Goal: Information Seeking & Learning: Learn about a topic

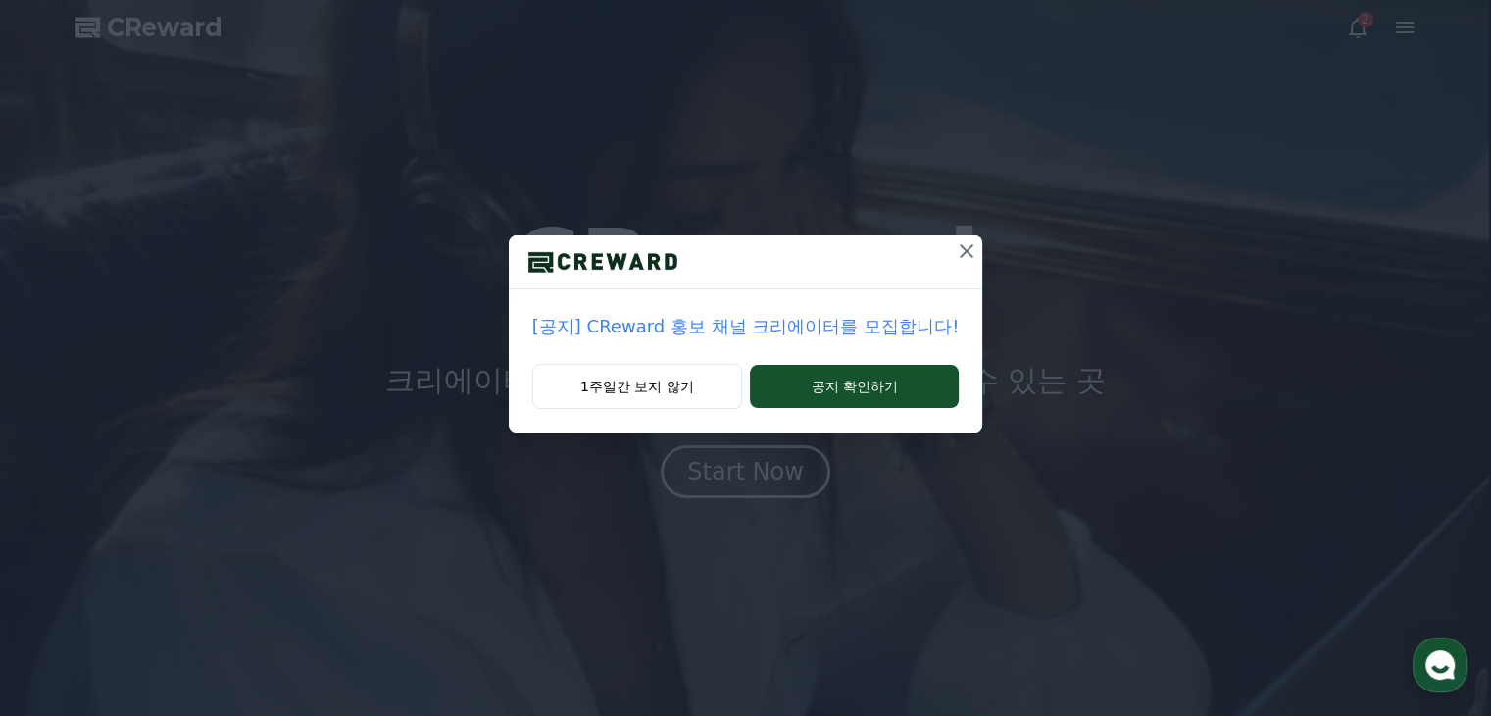
drag, startPoint x: 688, startPoint y: 394, endPoint x: 696, endPoint y: 409, distance: 16.7
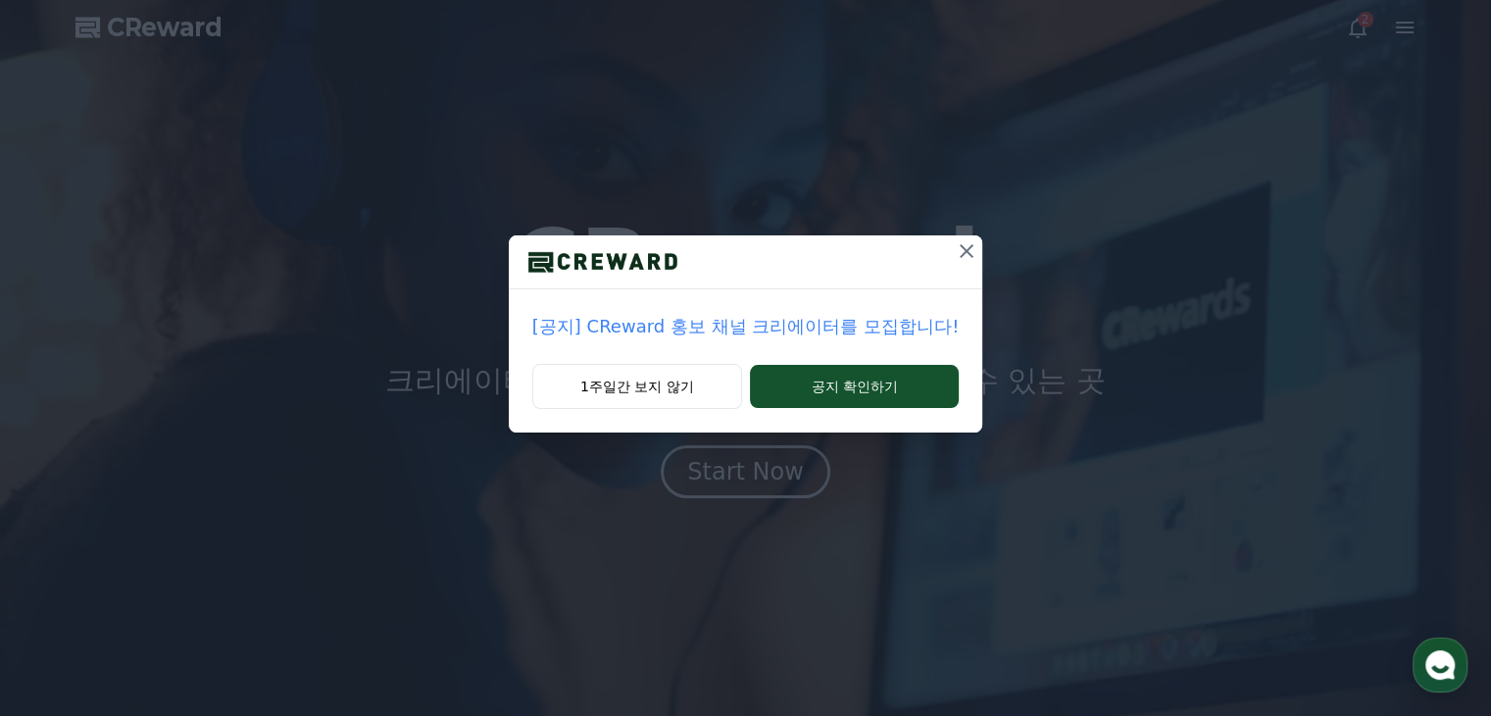
click at [688, 394] on button "1주일간 보지 않기" at bounding box center [637, 386] width 210 height 45
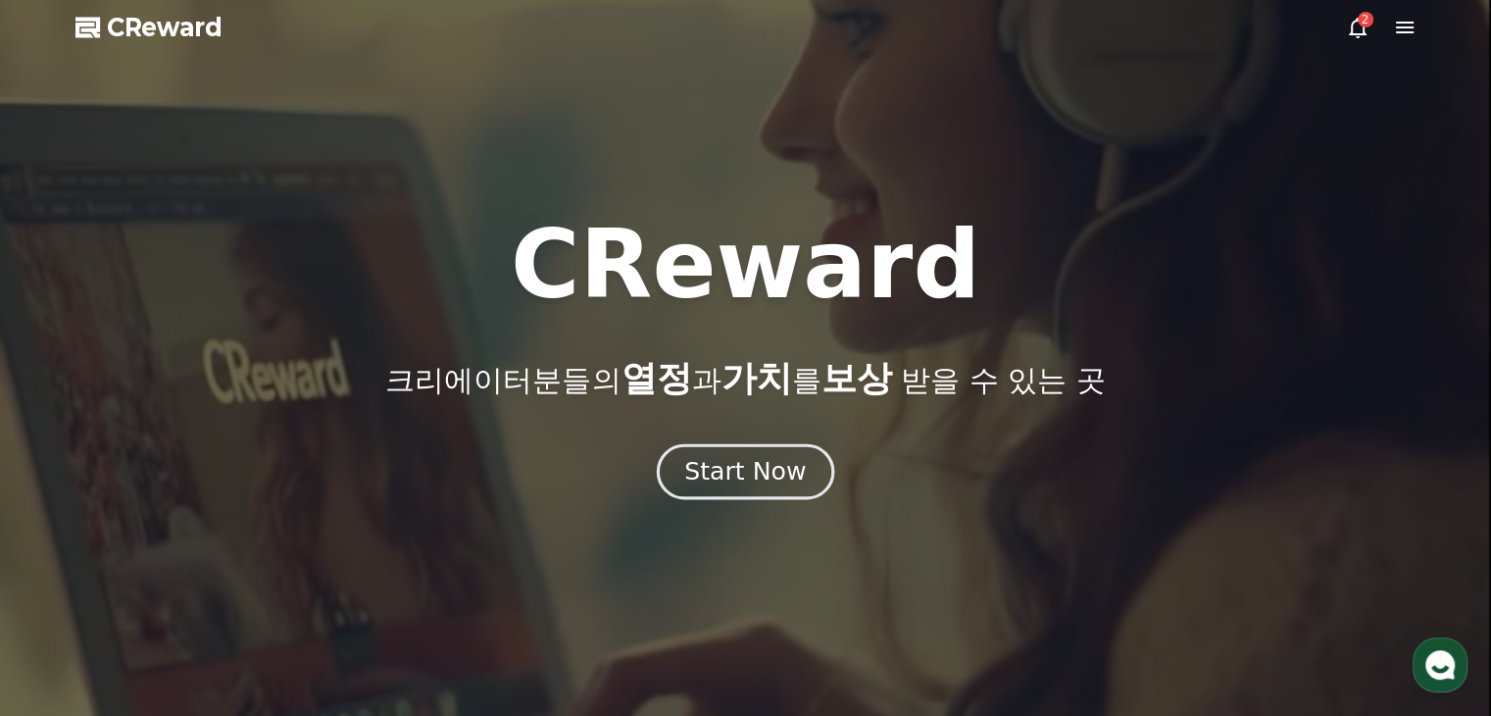
click at [729, 465] on div "Start Now" at bounding box center [745, 471] width 122 height 33
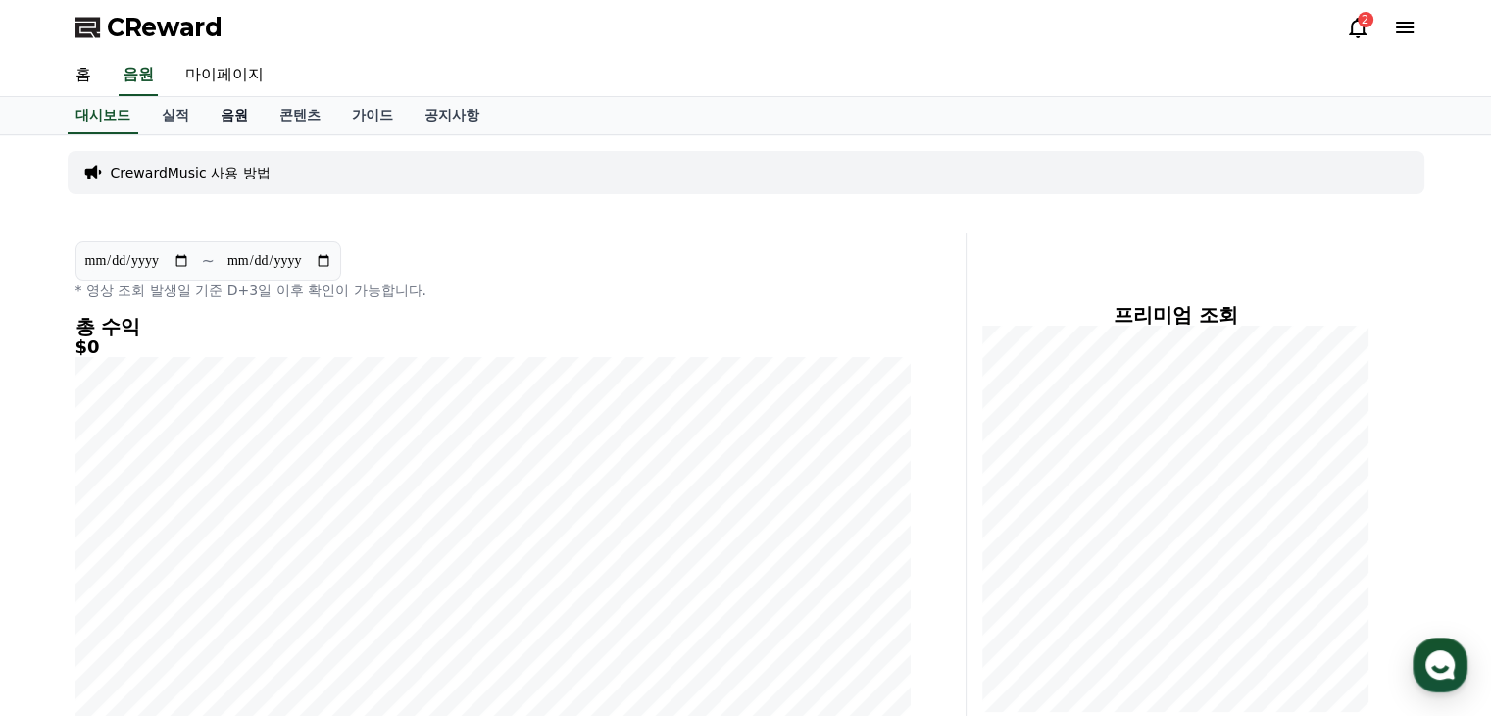
click at [239, 120] on link "음원" at bounding box center [234, 115] width 59 height 37
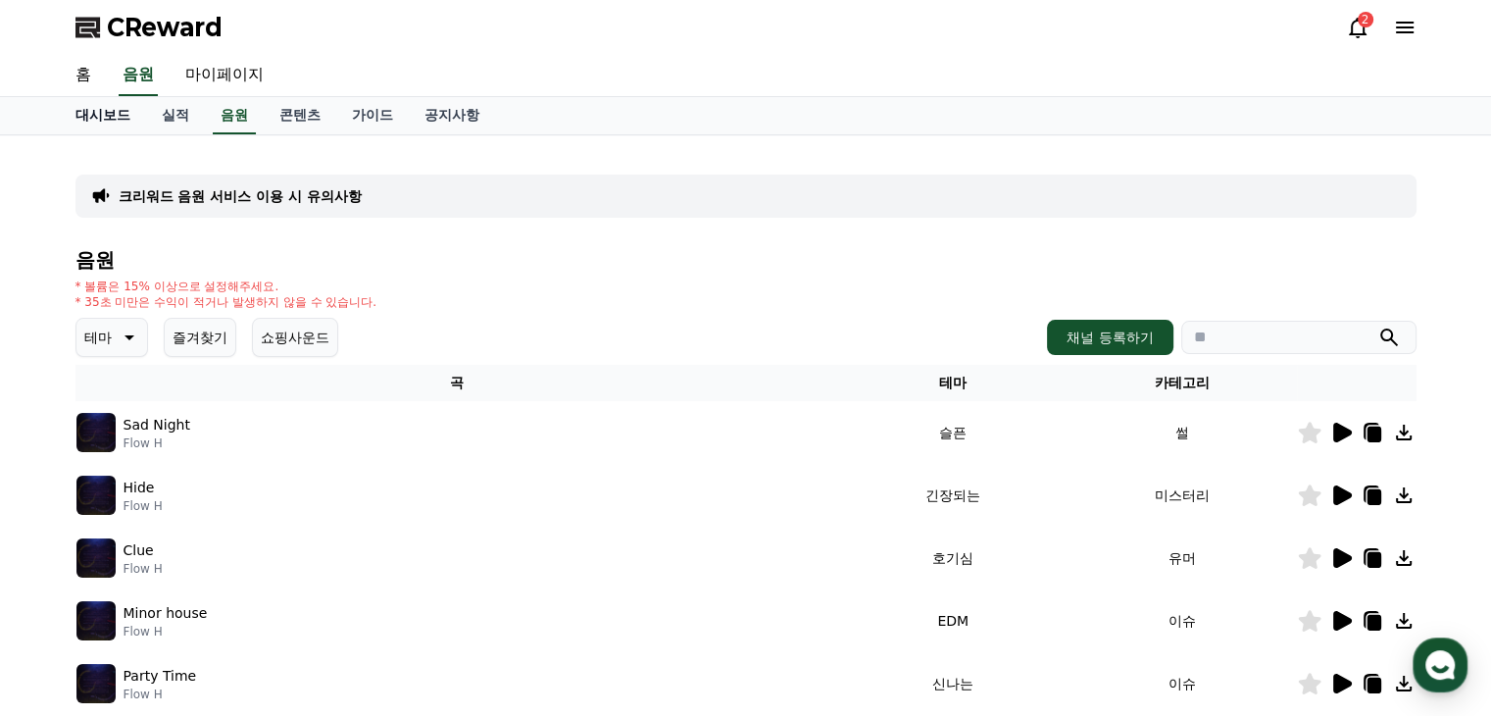
click at [134, 119] on link "대시보드" at bounding box center [103, 115] width 86 height 37
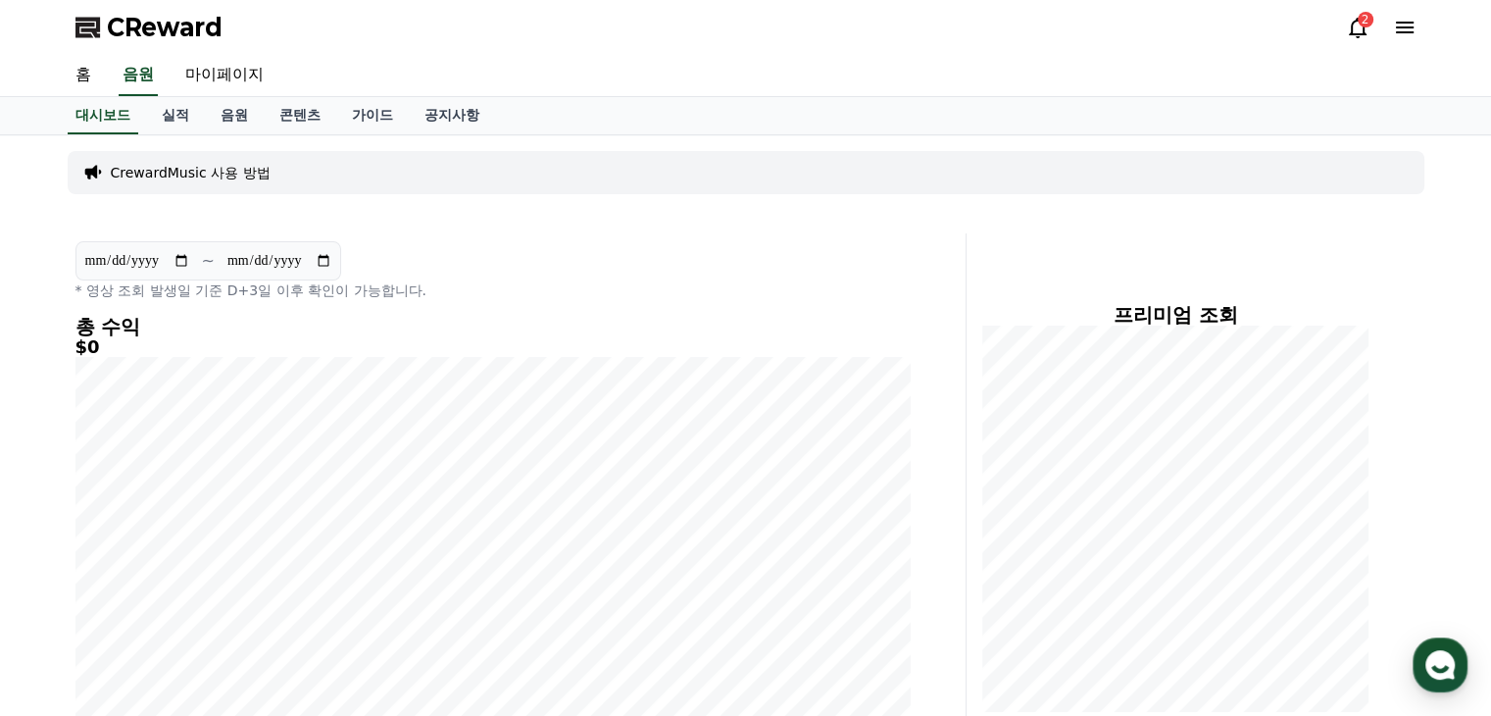
click at [233, 157] on div "CrewardMusic 사용 방법" at bounding box center [746, 172] width 1357 height 43
drag, startPoint x: 243, startPoint y: 206, endPoint x: 243, endPoint y: 181, distance: 24.5
click at [243, 206] on div "**********" at bounding box center [746, 522] width 1373 height 775
click at [353, 123] on link "가이드" at bounding box center [372, 115] width 73 height 37
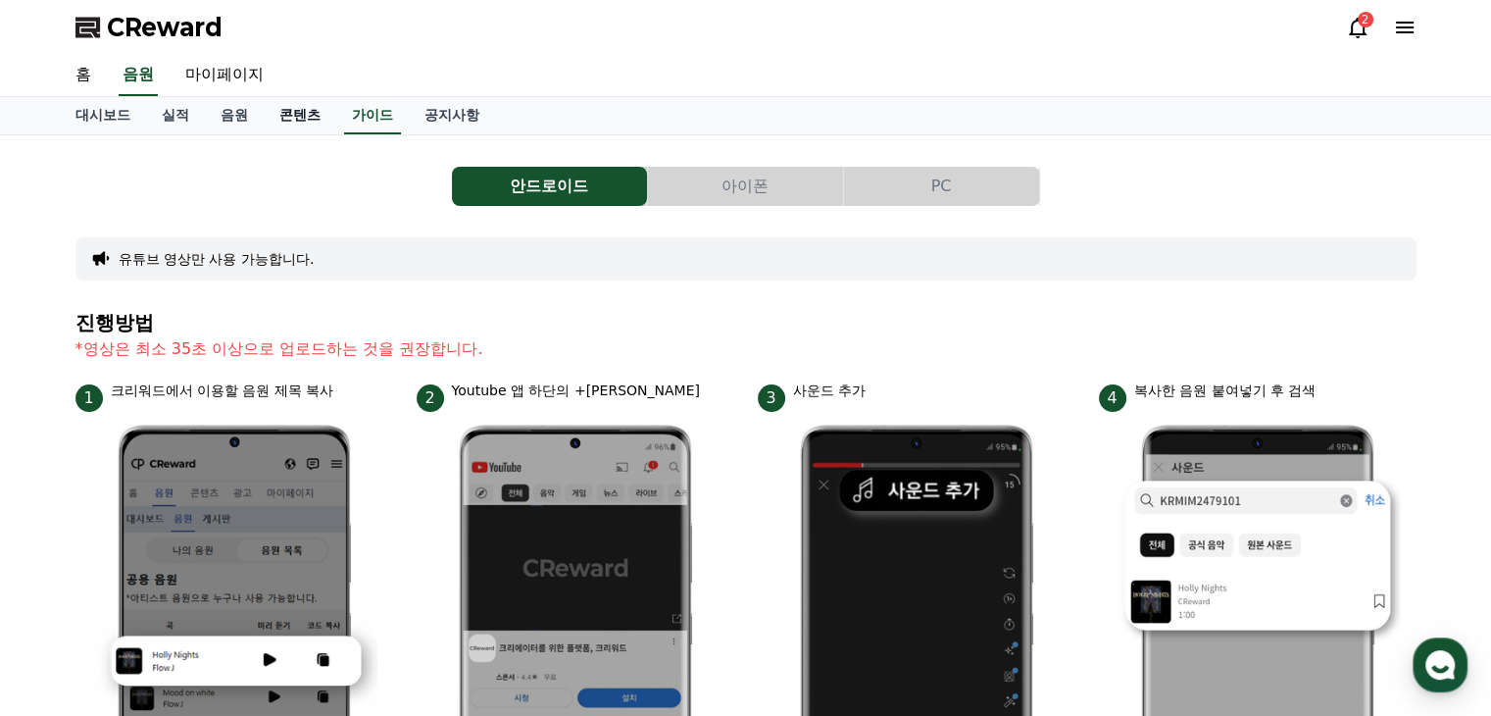
click at [308, 107] on link "콘텐츠" at bounding box center [300, 115] width 73 height 37
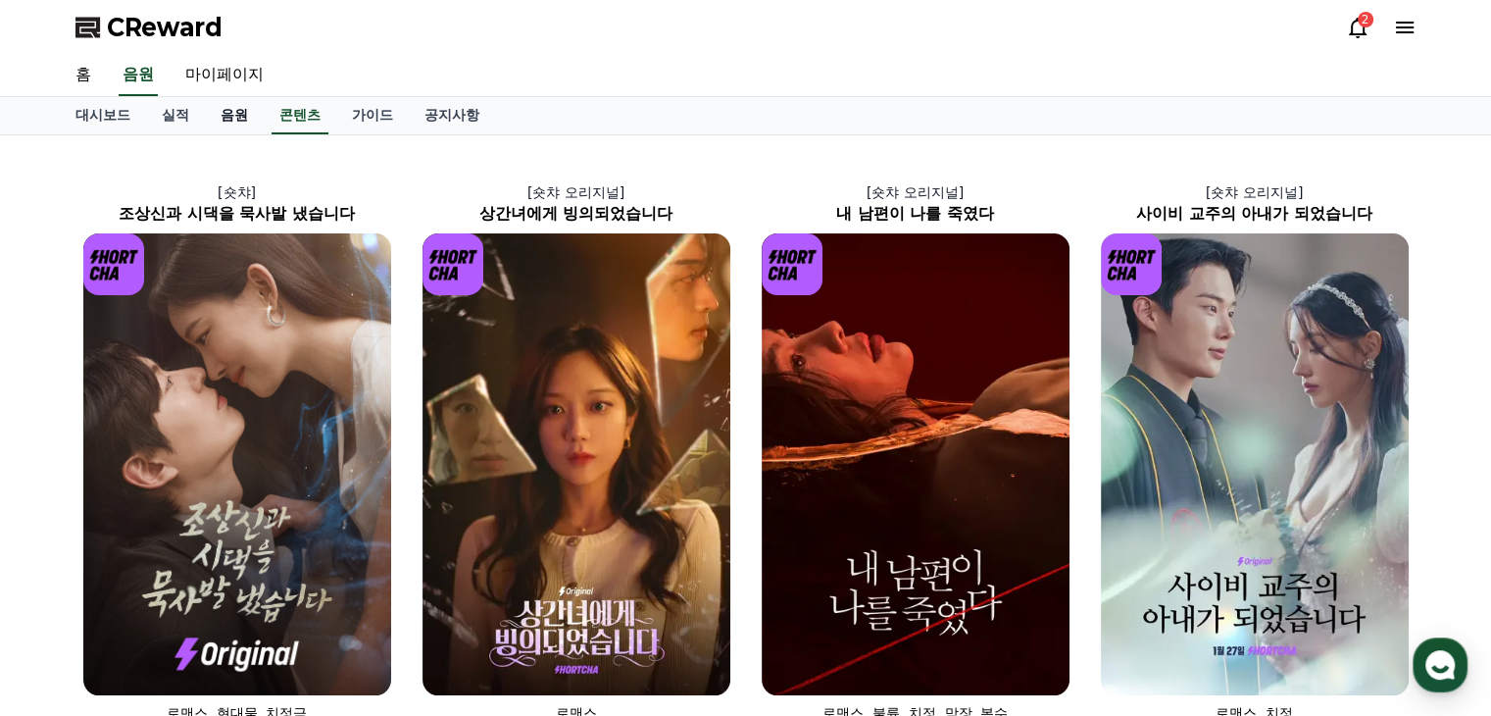
click at [239, 117] on link "음원" at bounding box center [234, 115] width 59 height 37
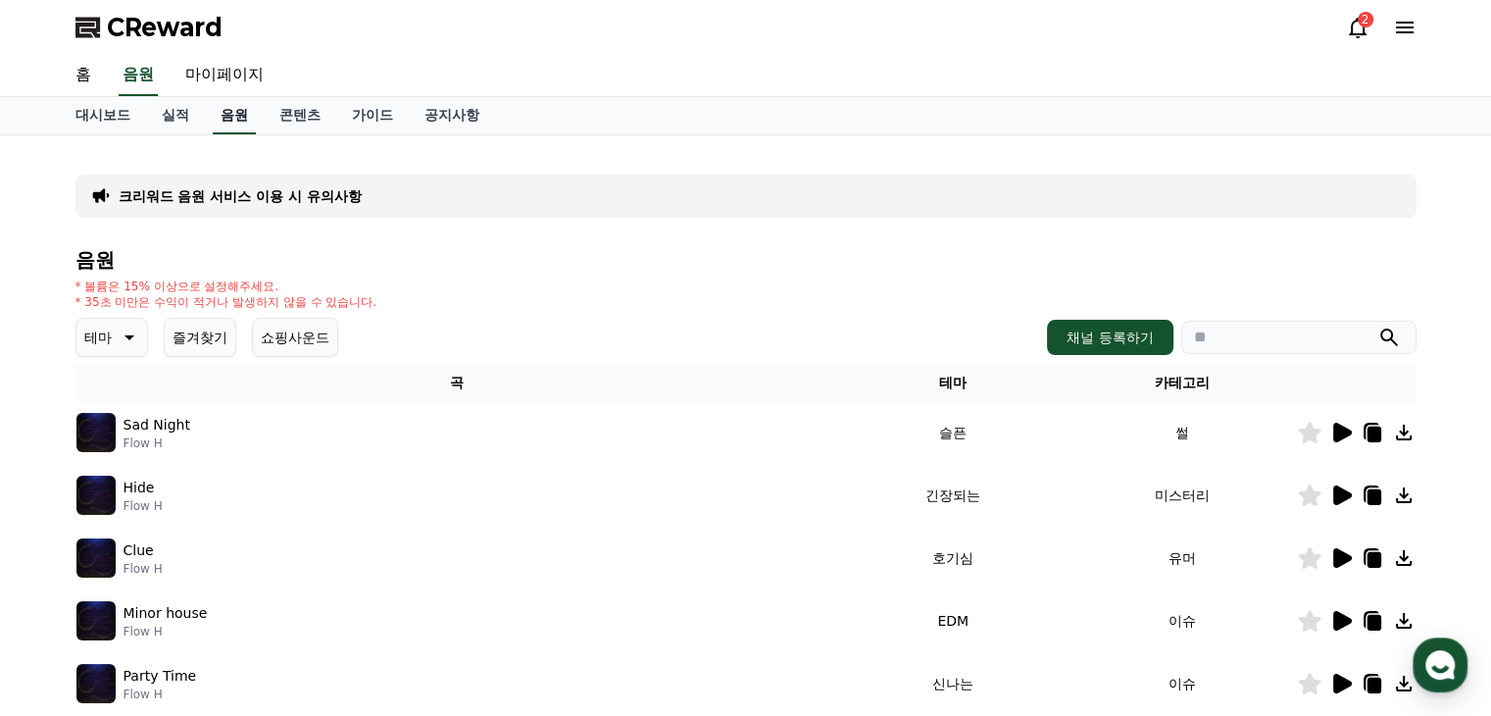
click at [220, 120] on link "음원" at bounding box center [234, 115] width 43 height 37
click at [181, 120] on link "실적" at bounding box center [175, 115] width 59 height 37
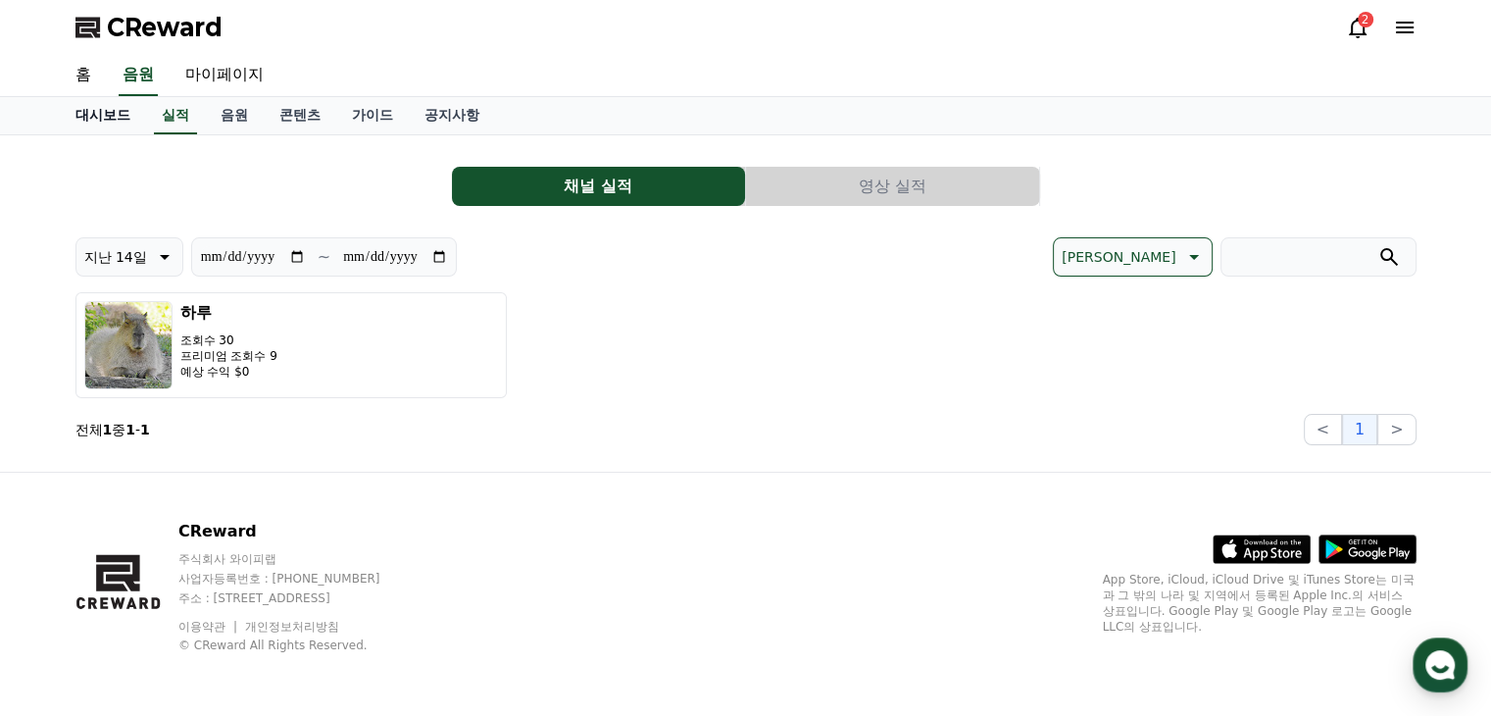
click at [108, 110] on link "대시보드" at bounding box center [103, 115] width 86 height 37
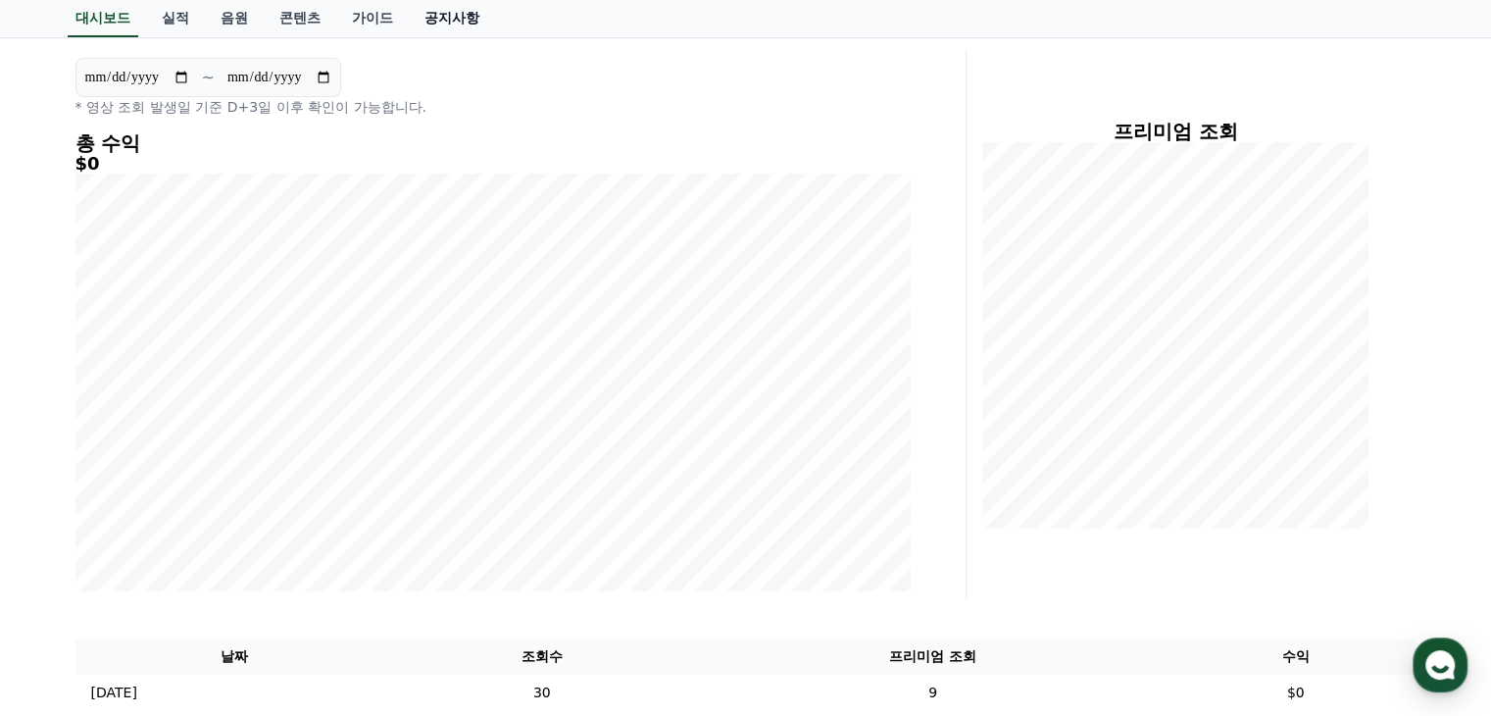
scroll to position [44, 0]
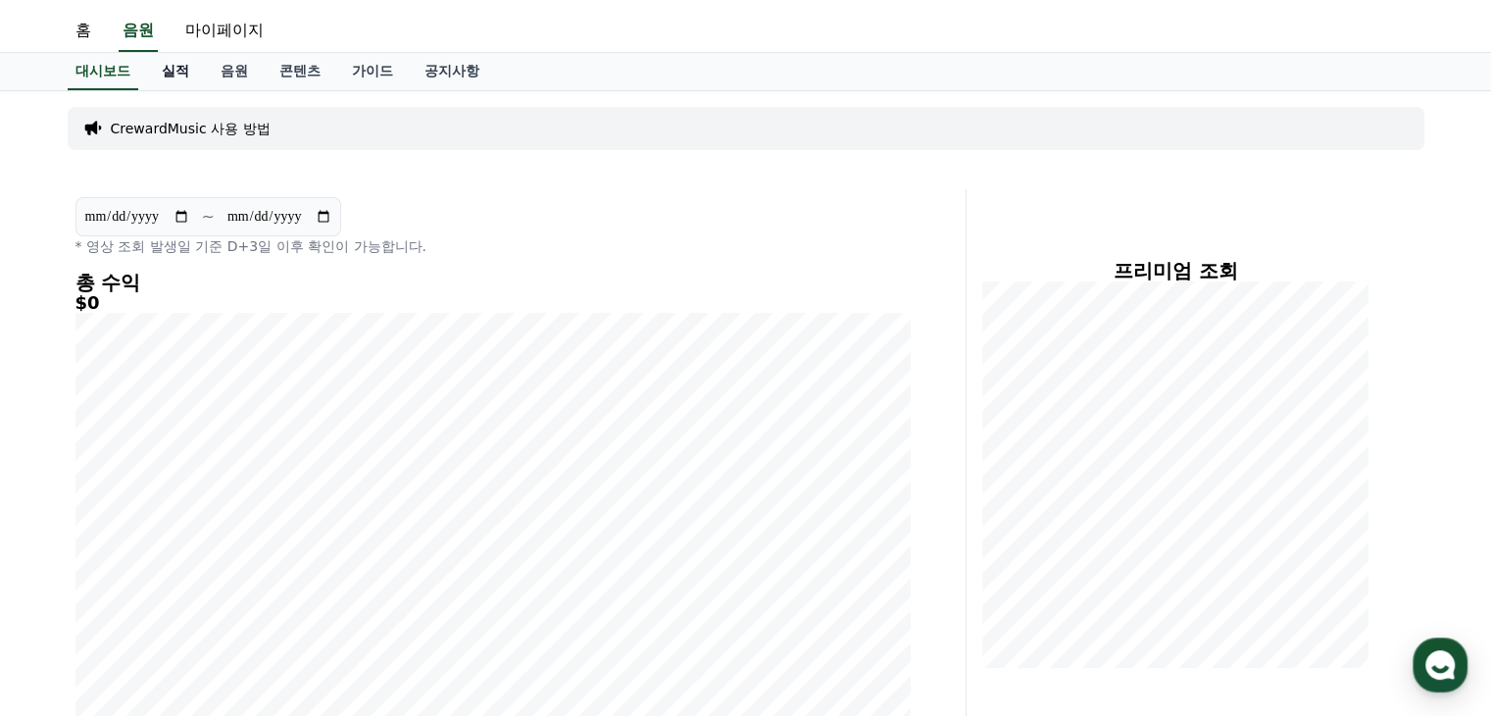
click at [184, 67] on link "실적" at bounding box center [175, 71] width 59 height 37
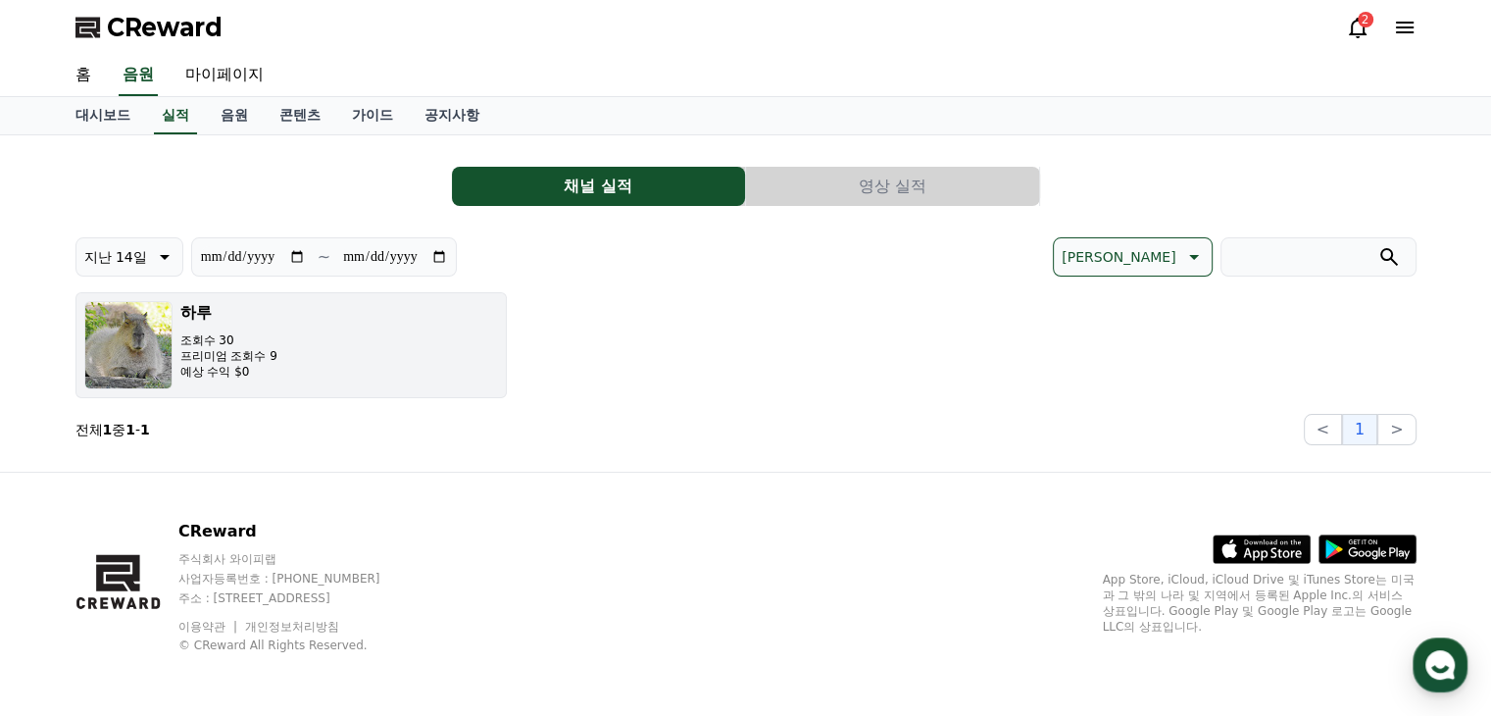
click at [341, 326] on button "하루 조회수 30 프리미엄 조회수 9 예상 수익 $0" at bounding box center [290, 345] width 431 height 106
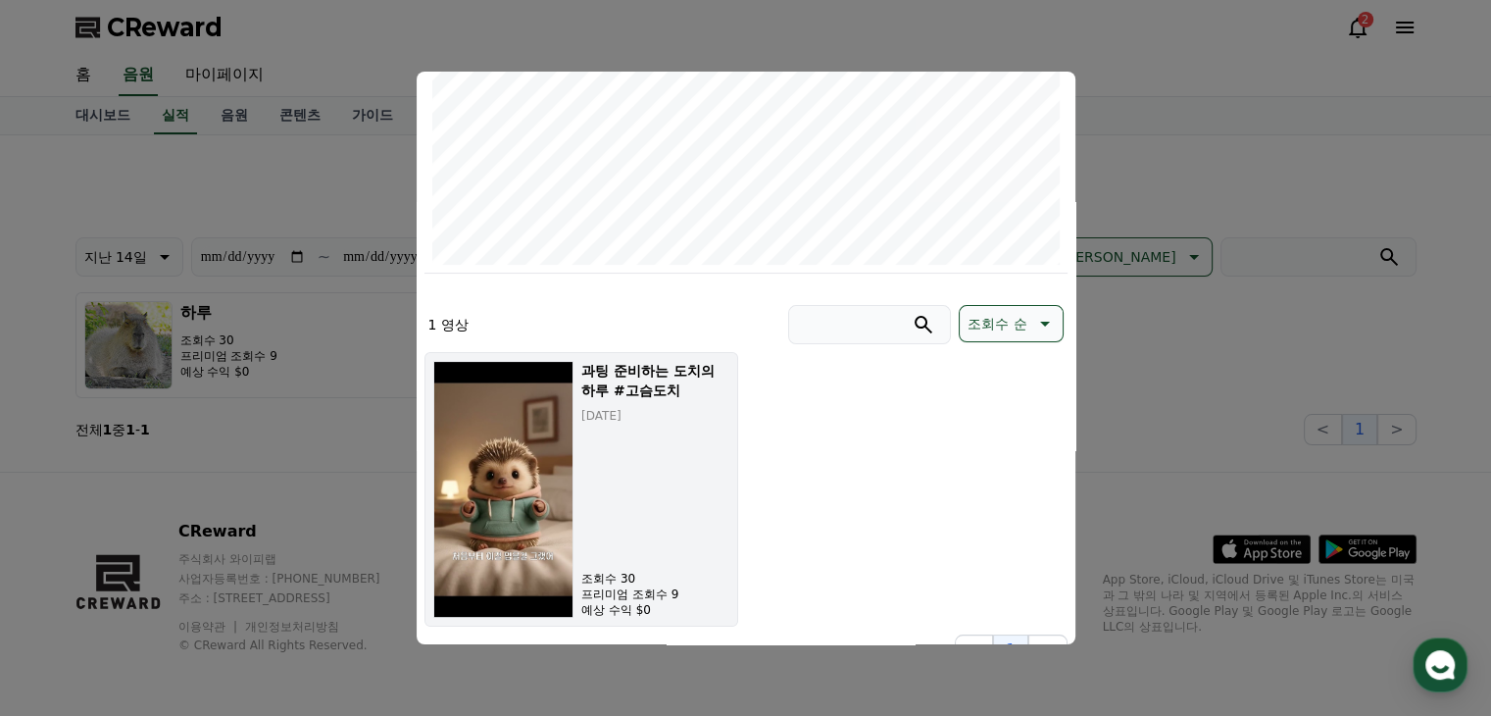
scroll to position [397, 0]
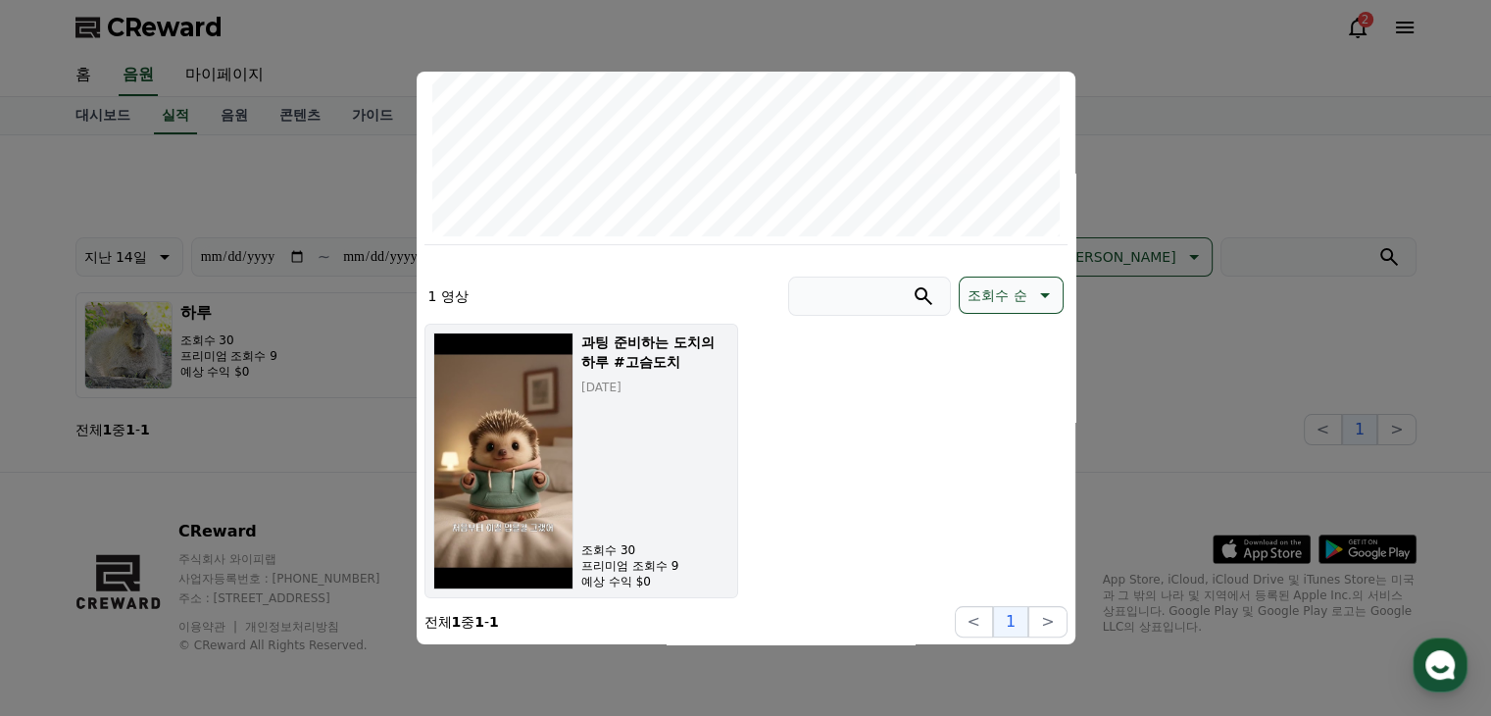
drag, startPoint x: 675, startPoint y: 504, endPoint x: 655, endPoint y: 507, distance: 19.8
click at [655, 507] on div "과팅 준비하는 도치의 하루 #고슴도치 2025-09-03 조회수 30 프리미엄 조회수 9 예상 수익 $0" at bounding box center [654, 460] width 147 height 257
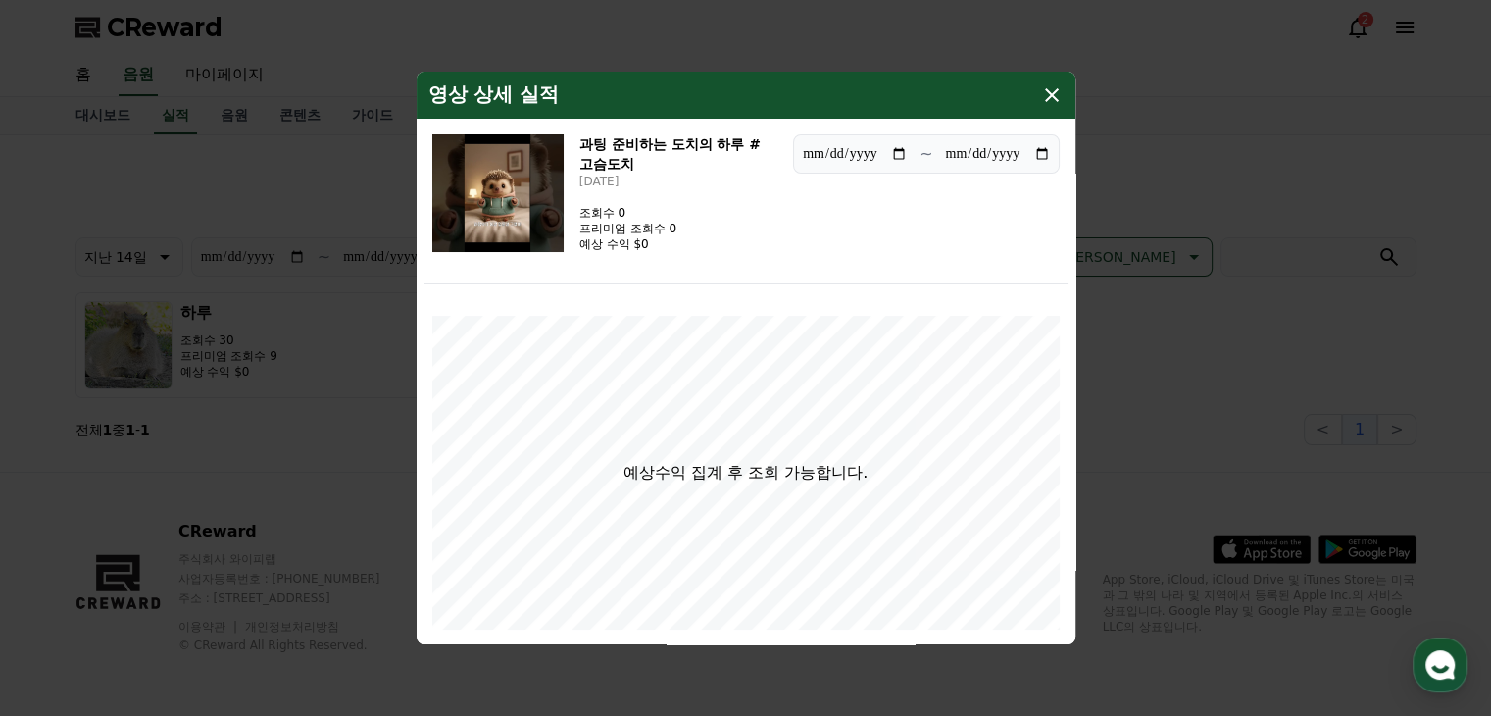
click at [1054, 95] on icon "modal" at bounding box center [1052, 95] width 24 height 24
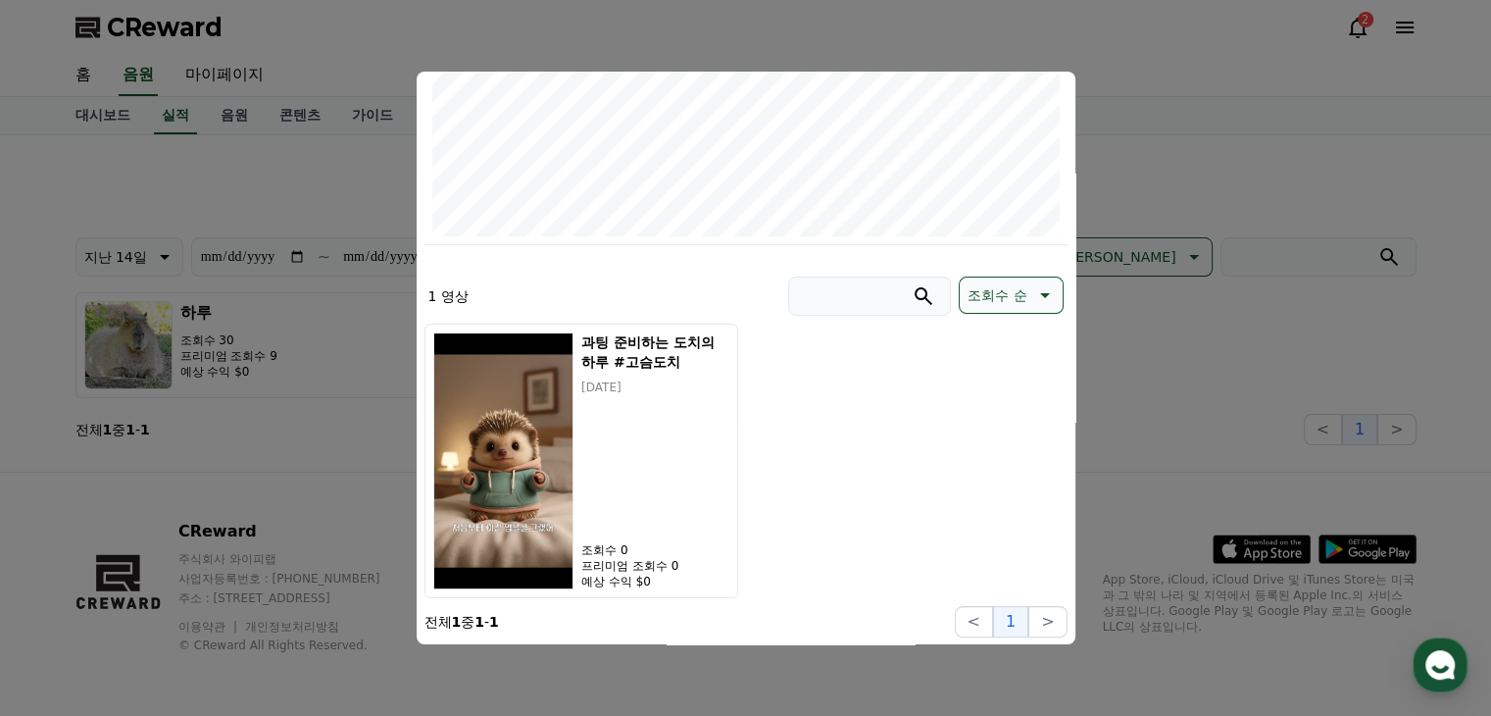
click at [1084, 415] on button "close modal" at bounding box center [745, 358] width 1491 height 716
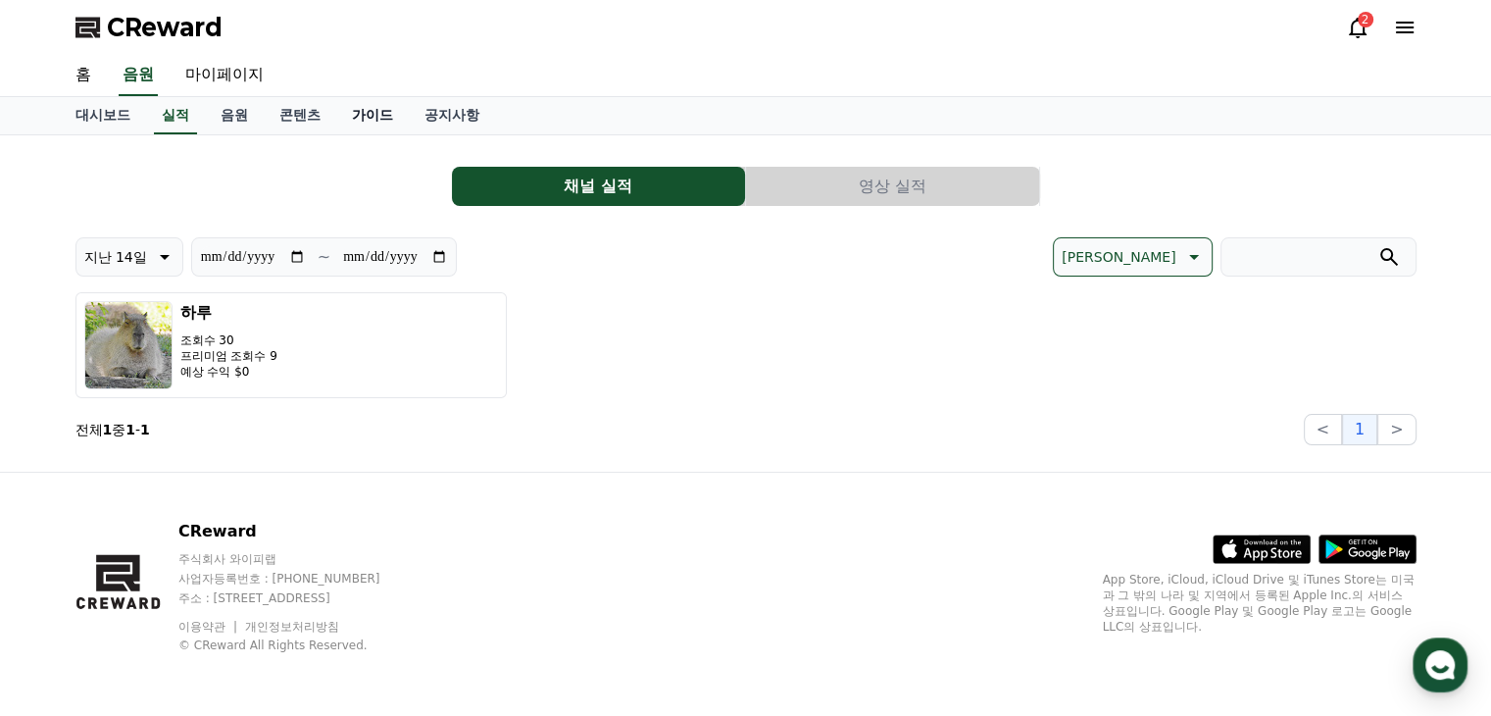
click at [387, 125] on link "가이드" at bounding box center [372, 115] width 73 height 37
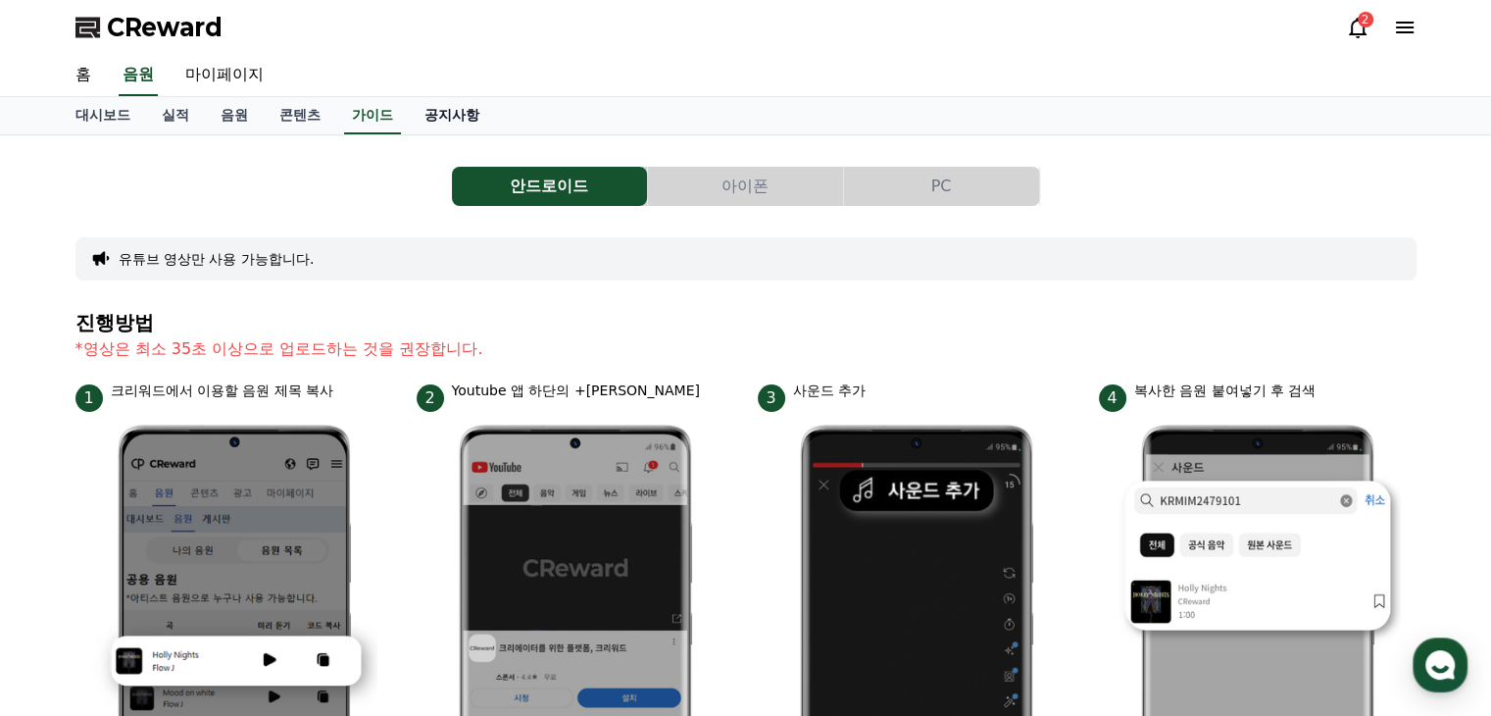
click at [467, 125] on link "공지사항" at bounding box center [452, 115] width 86 height 37
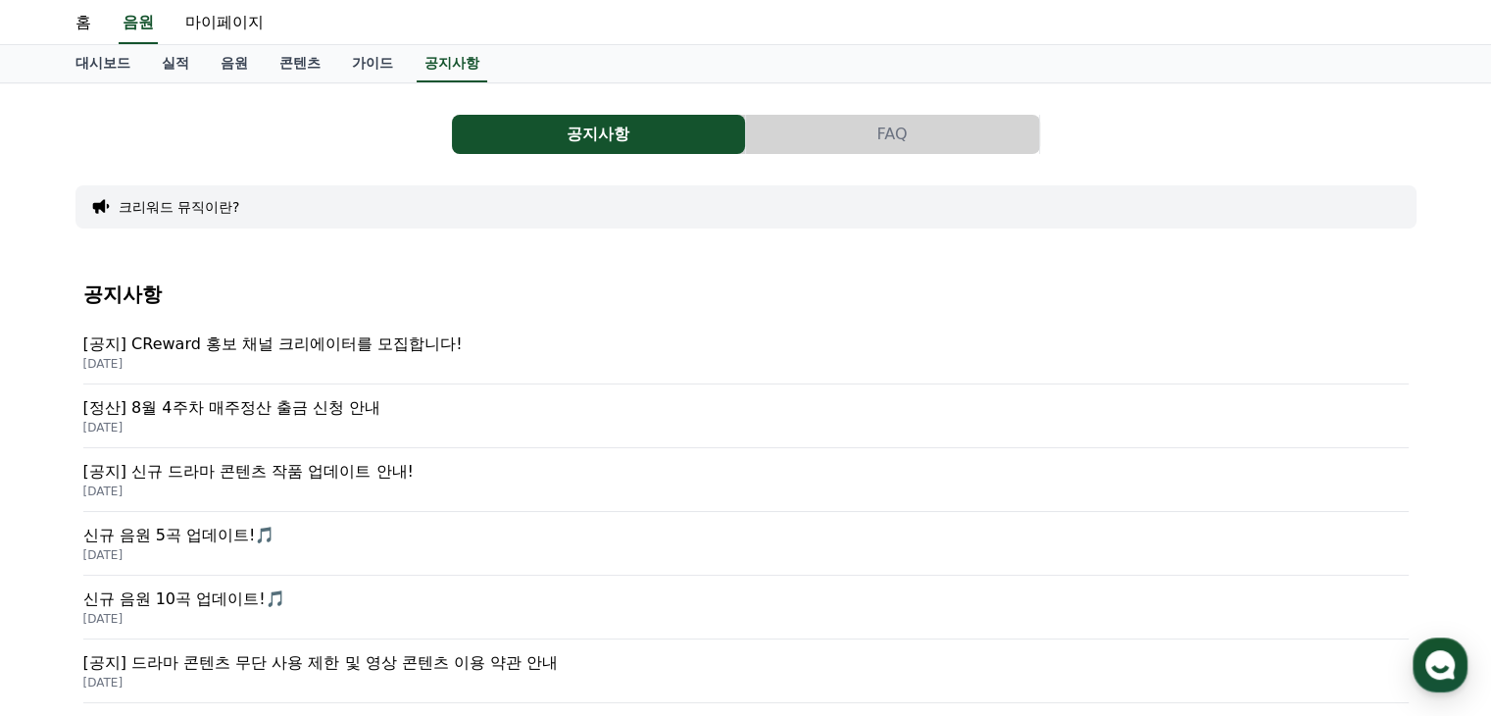
scroll to position [98, 0]
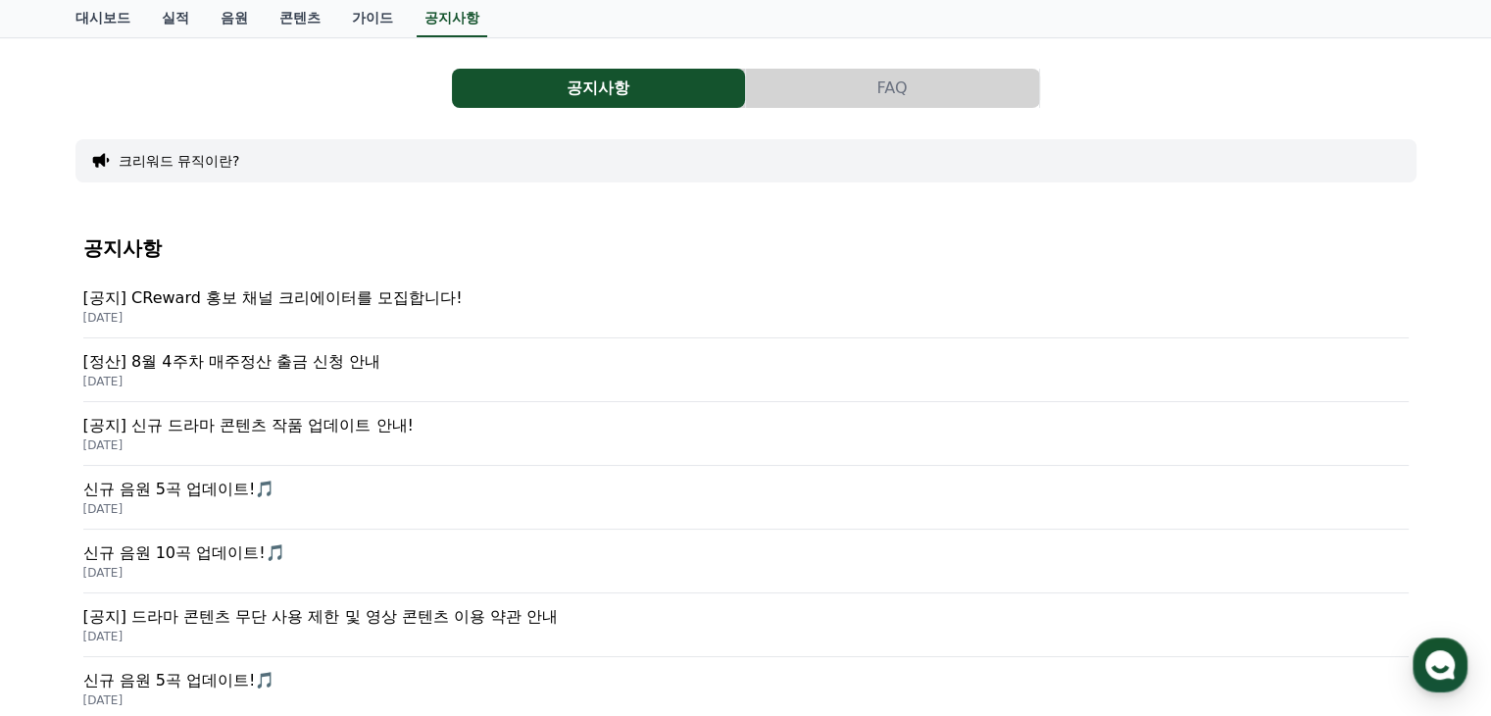
click at [301, 371] on p "[정산] 8월 4주차 매주정산 출금 신청 안내" at bounding box center [746, 362] width 1326 height 24
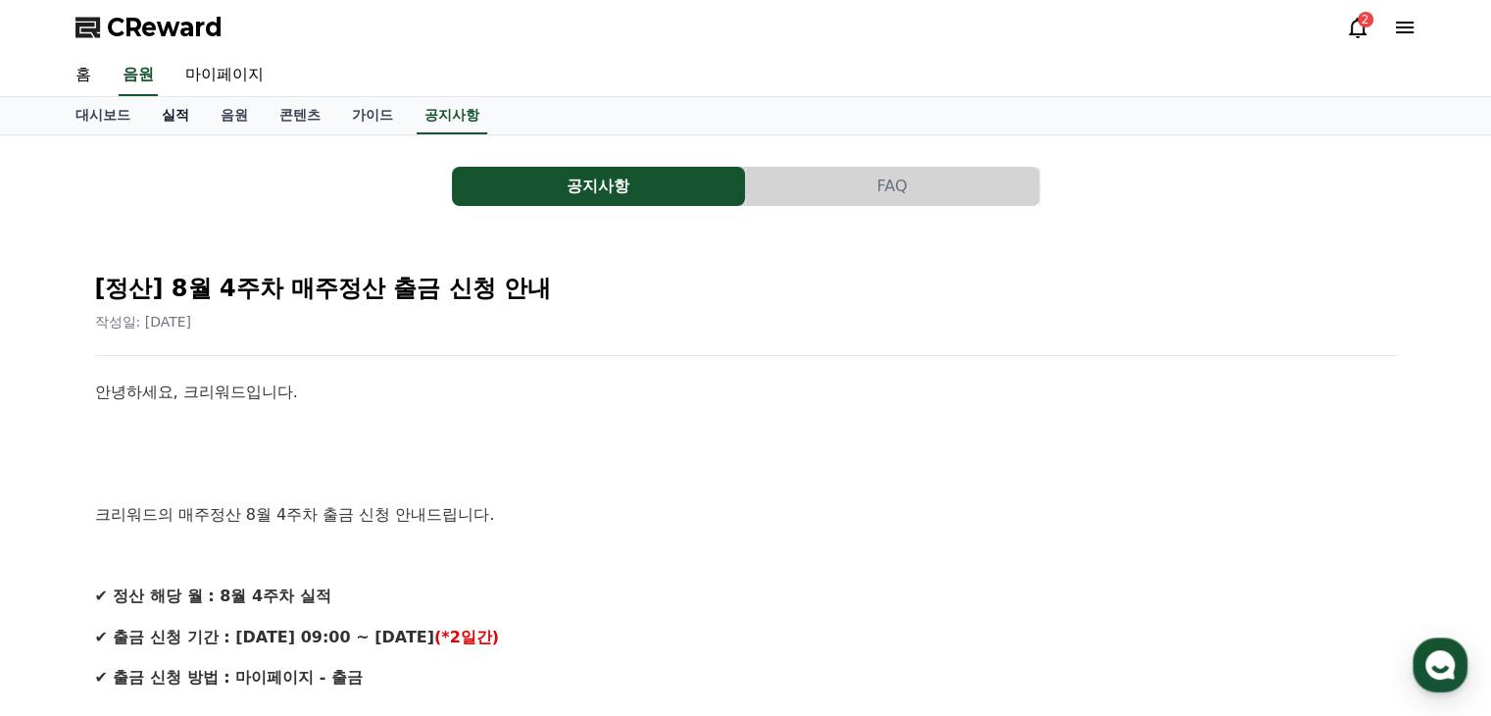
click at [166, 123] on link "실적" at bounding box center [175, 115] width 59 height 37
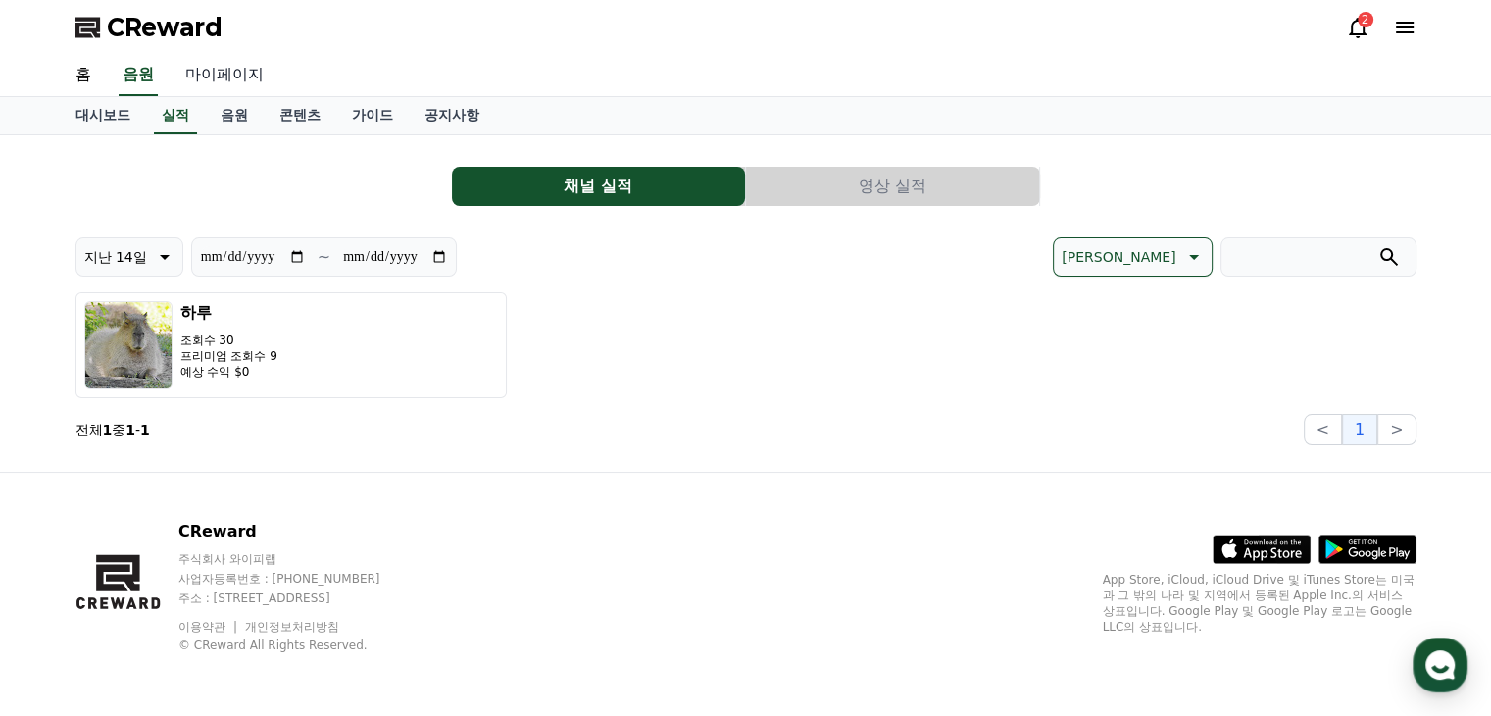
click at [211, 75] on link "마이페이지" at bounding box center [225, 75] width 110 height 41
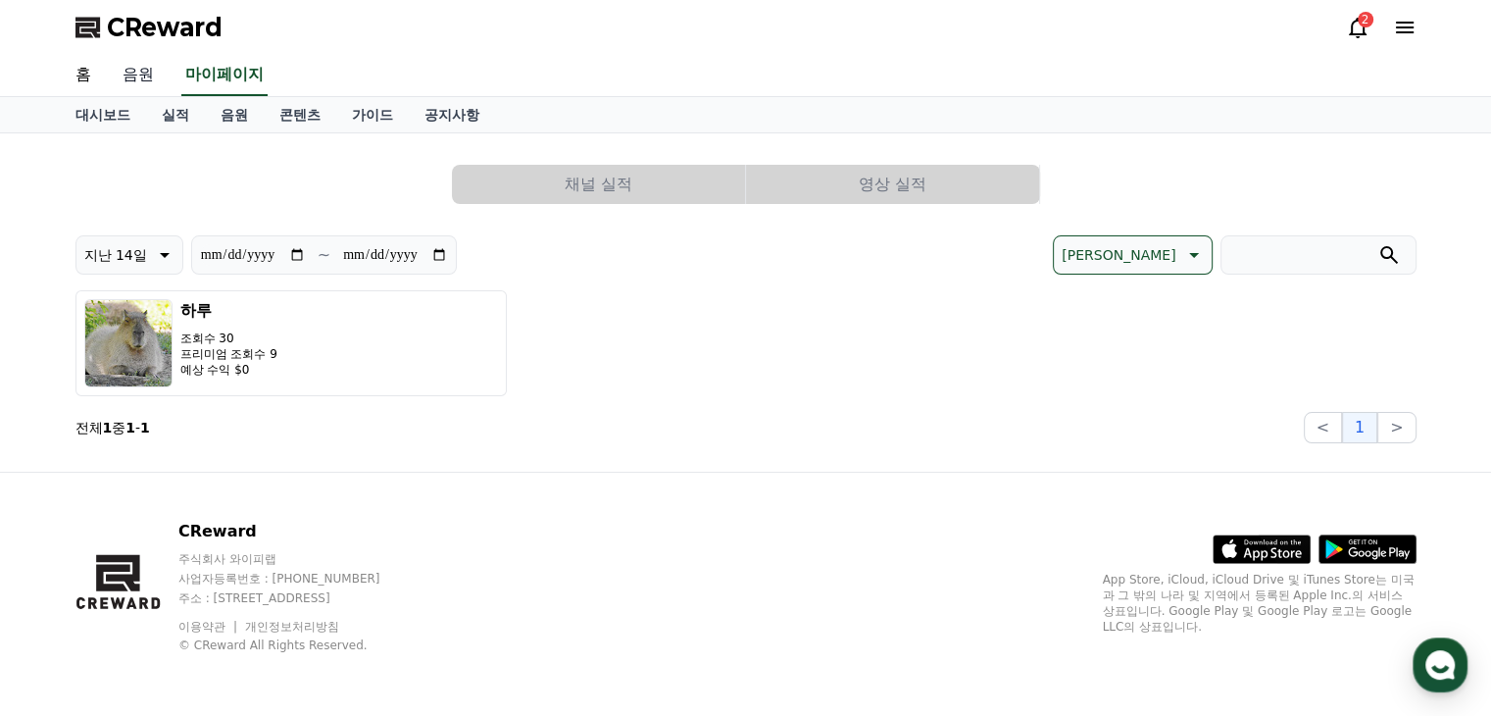
select select "**********"
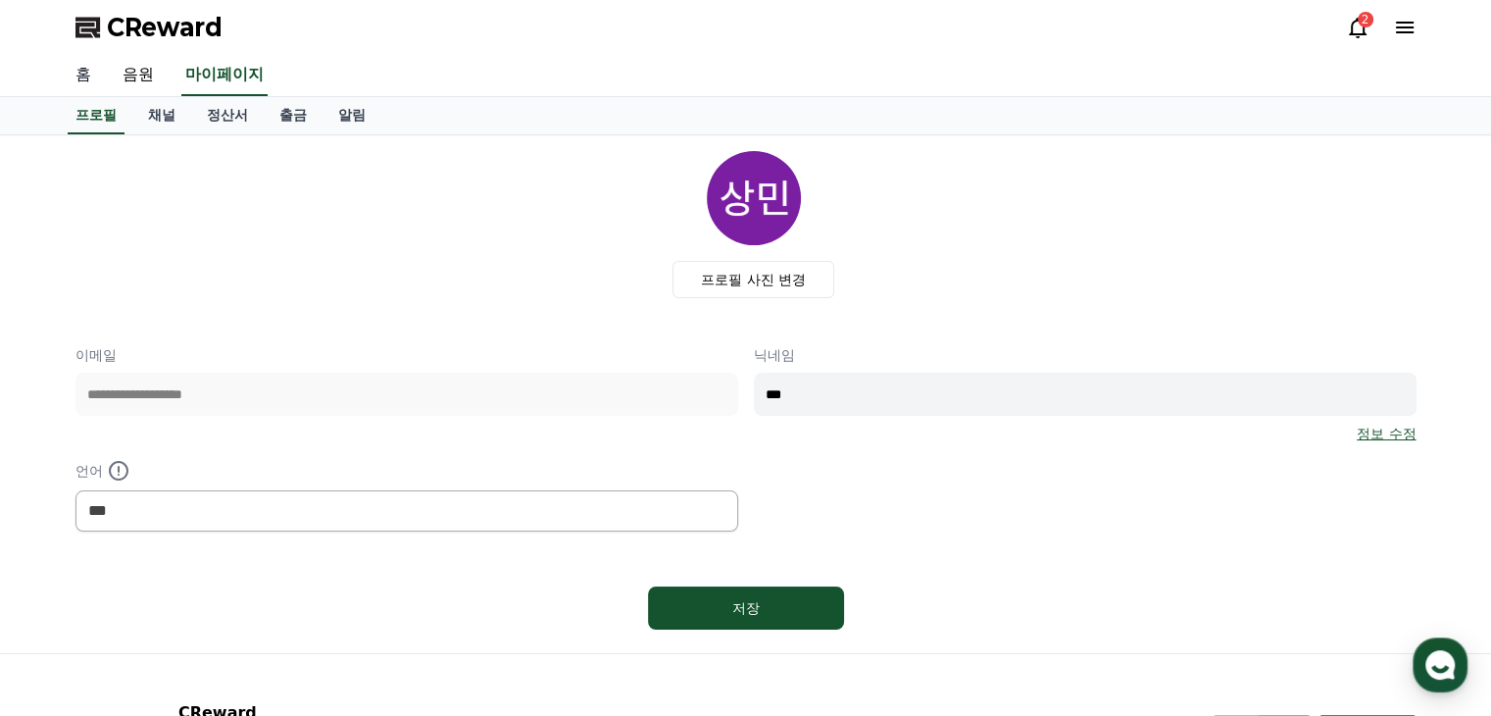
click at [86, 65] on link "홈" at bounding box center [83, 75] width 47 height 41
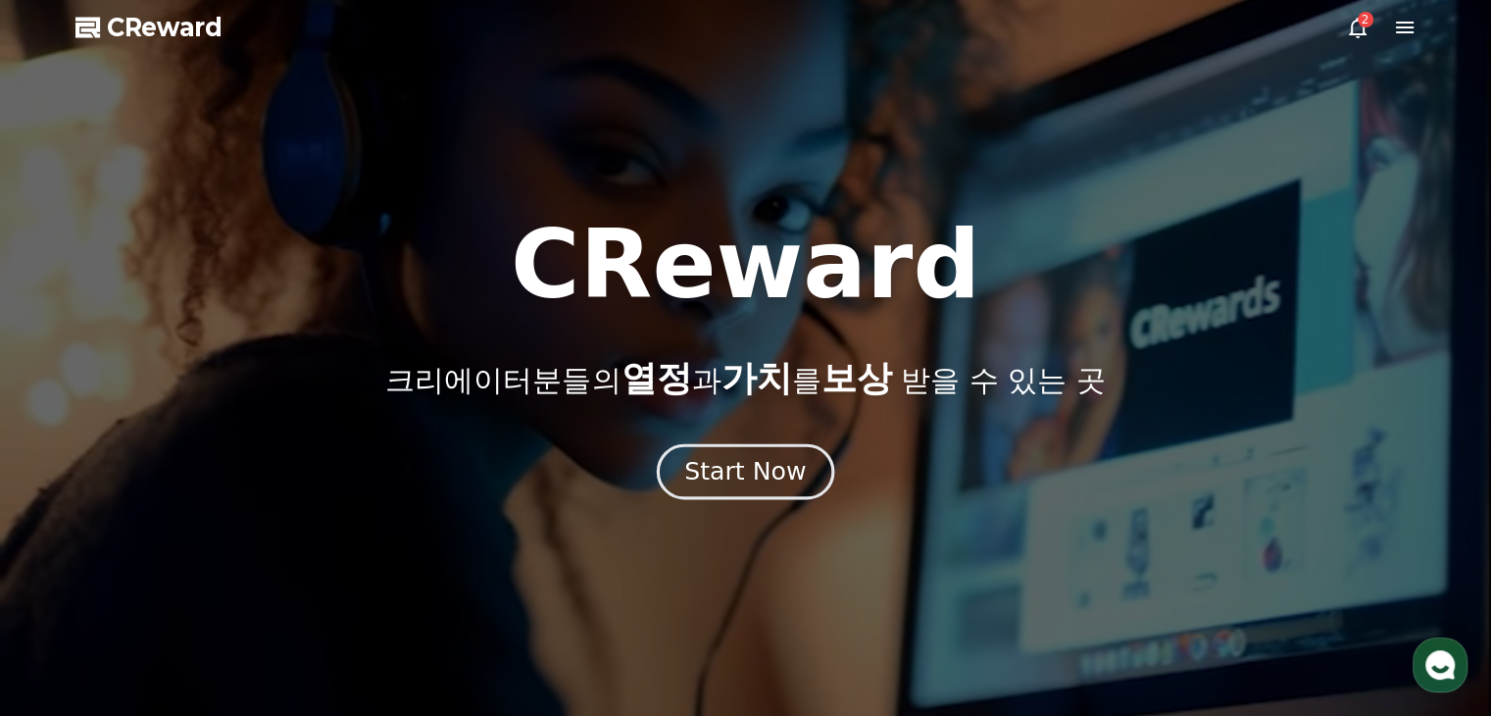
click at [742, 465] on div "Start Now" at bounding box center [745, 471] width 122 height 33
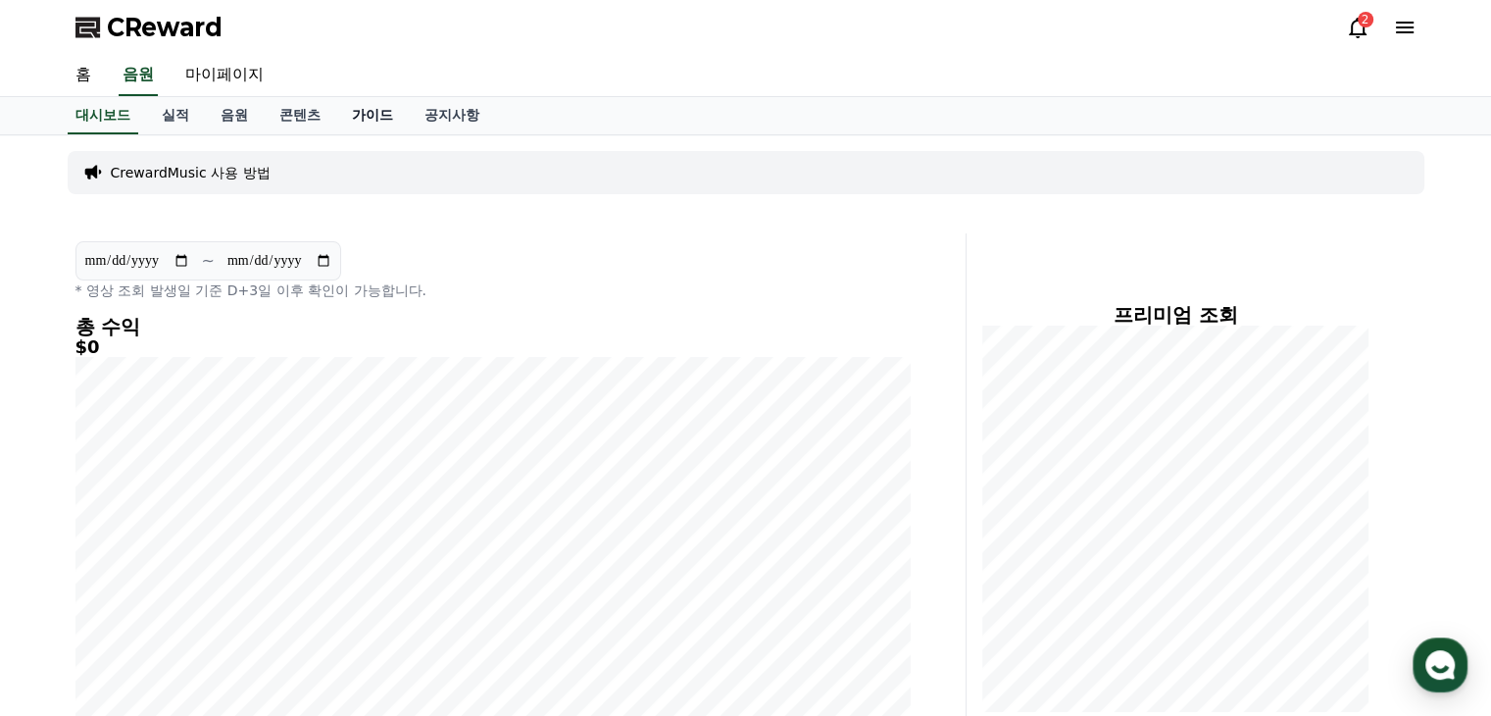
click at [360, 114] on link "가이드" at bounding box center [372, 115] width 73 height 37
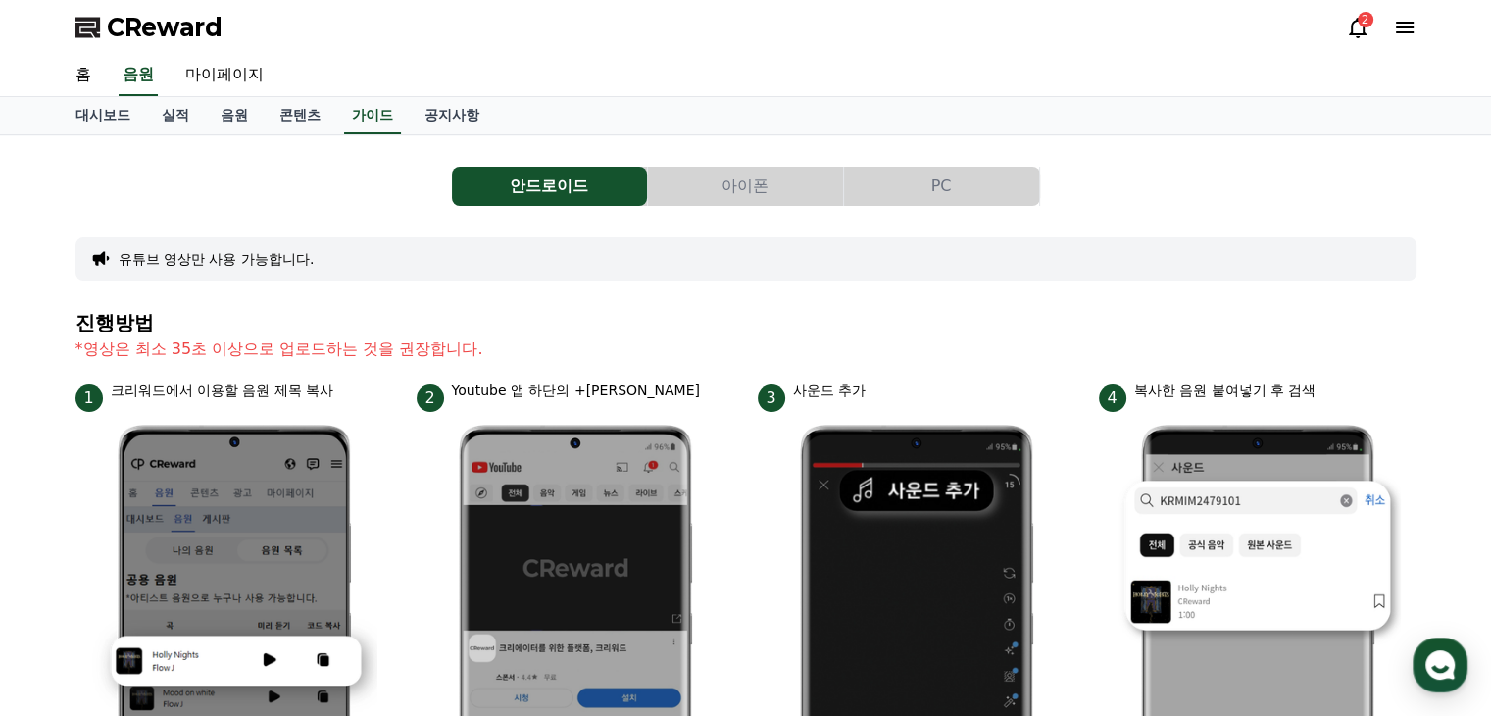
click at [242, 132] on link "음원" at bounding box center [234, 115] width 59 height 37
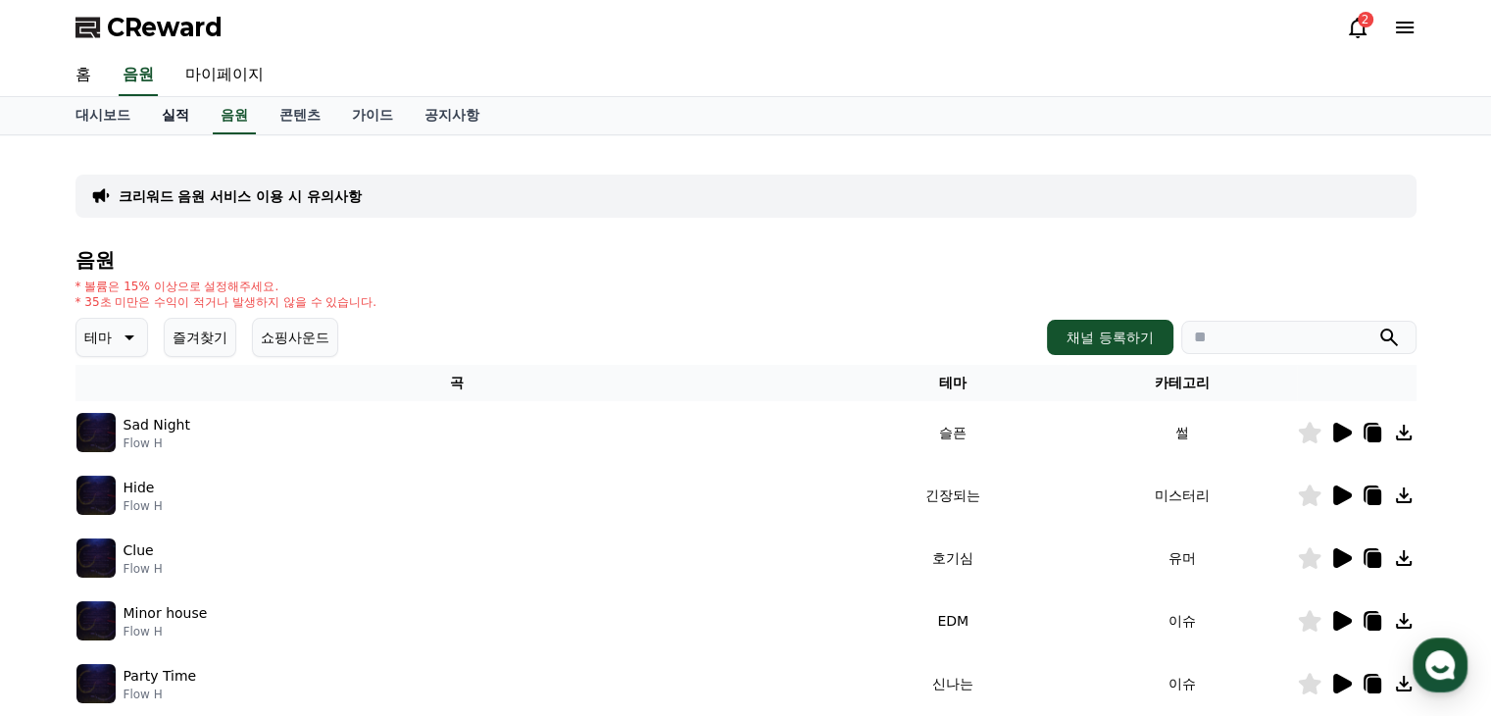
click at [175, 113] on link "실적" at bounding box center [175, 115] width 59 height 37
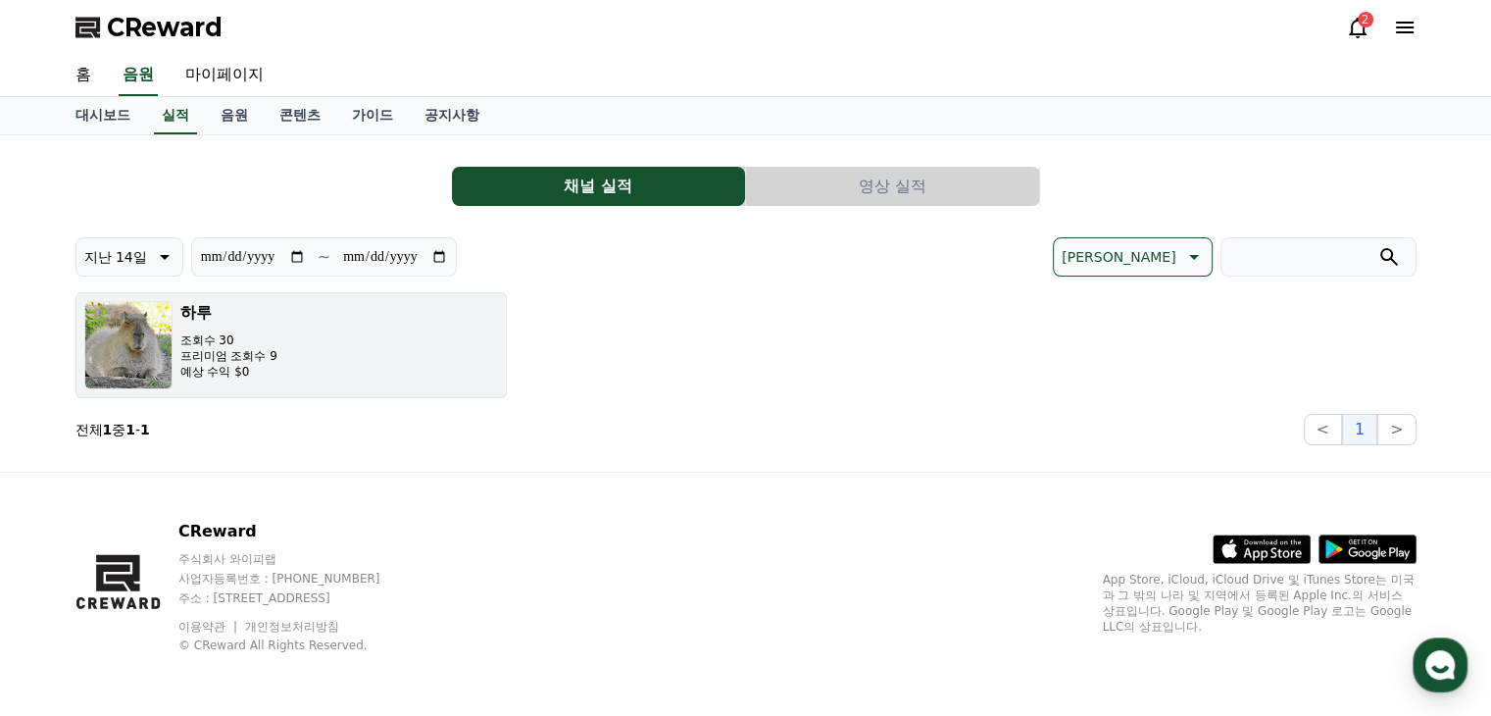
click at [243, 348] on p "프리미엄 조회수 9" at bounding box center [228, 356] width 97 height 16
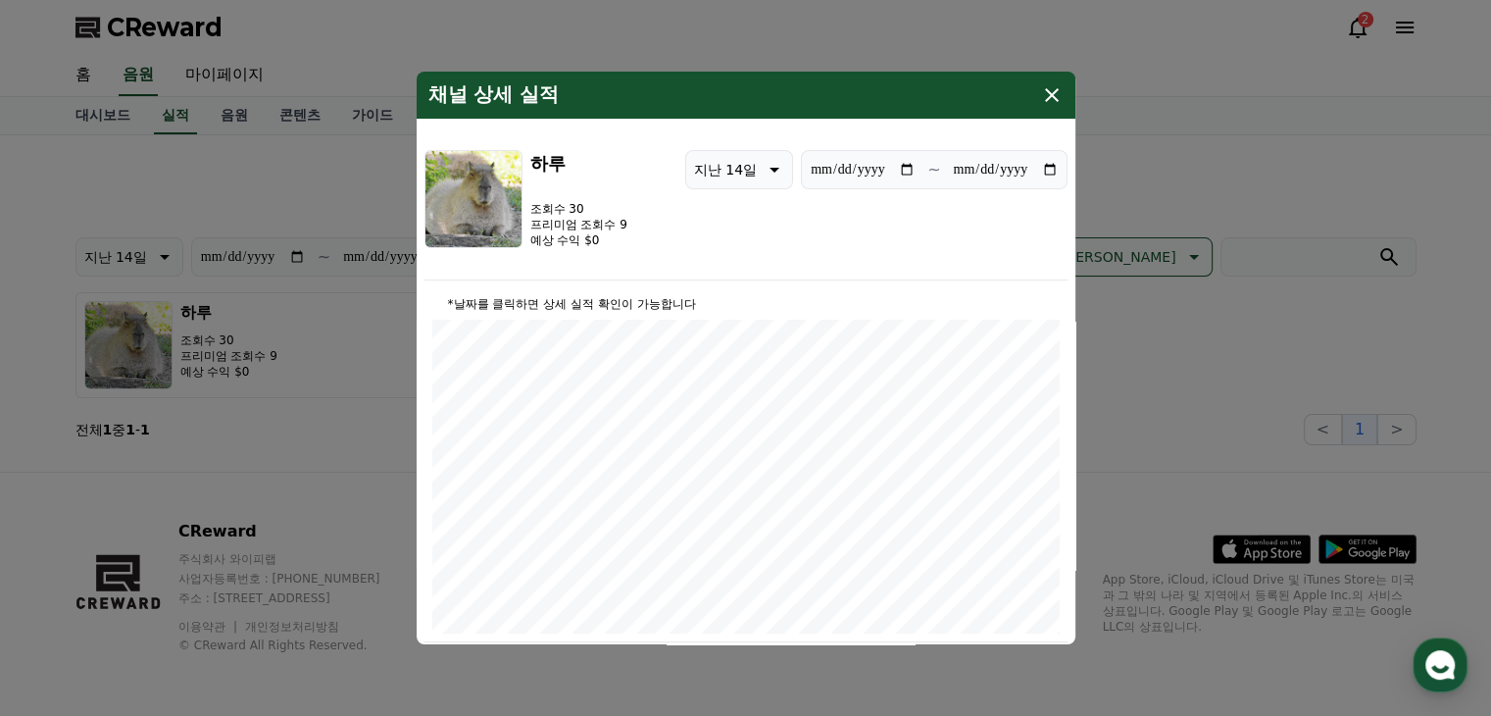
drag, startPoint x: 570, startPoint y: 208, endPoint x: 627, endPoint y: 256, distance: 75.2
click at [627, 256] on div "**********" at bounding box center [746, 215] width 643 height 130
click at [625, 256] on div "**********" at bounding box center [746, 215] width 643 height 130
click at [1155, 302] on button "close modal" at bounding box center [745, 358] width 1491 height 716
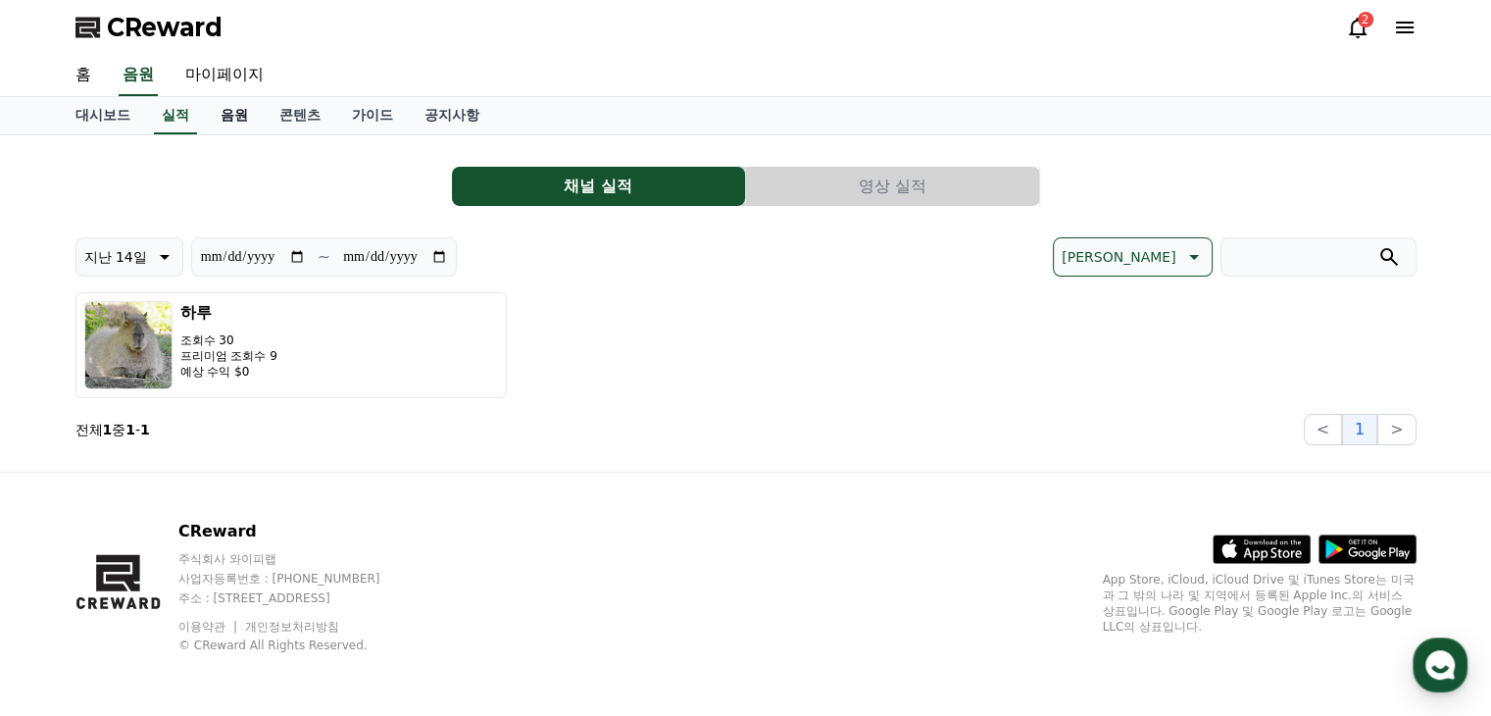
click at [243, 113] on link "음원" at bounding box center [234, 115] width 59 height 37
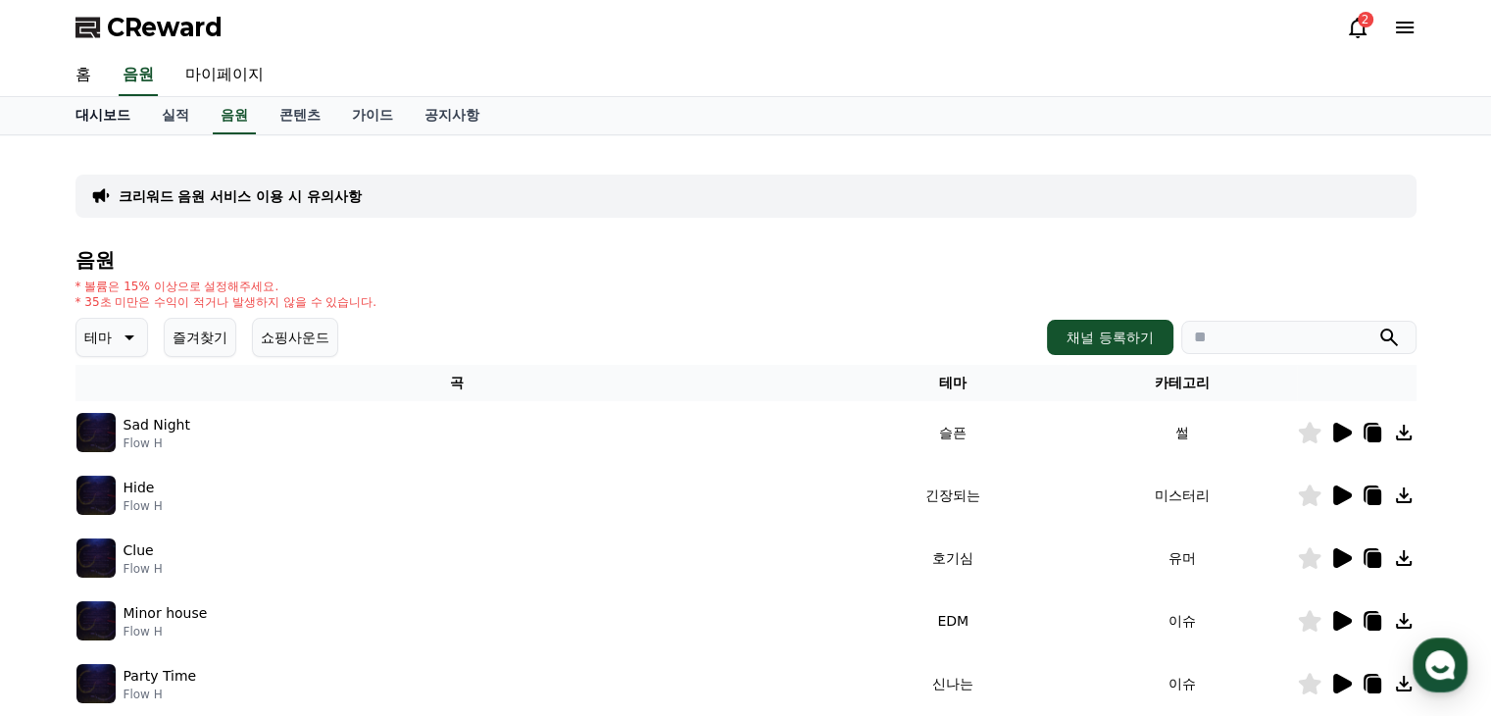
click at [114, 112] on link "대시보드" at bounding box center [103, 115] width 86 height 37
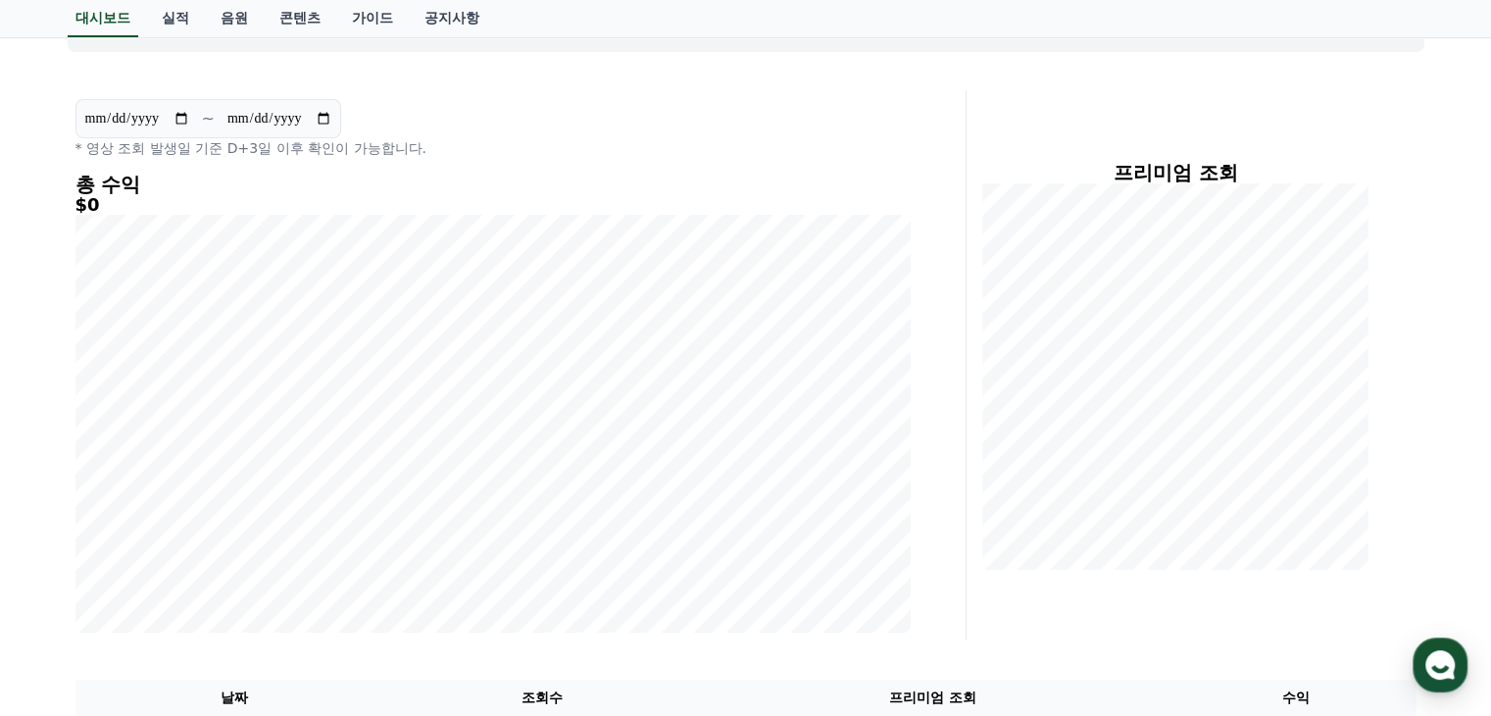
scroll to position [436, 0]
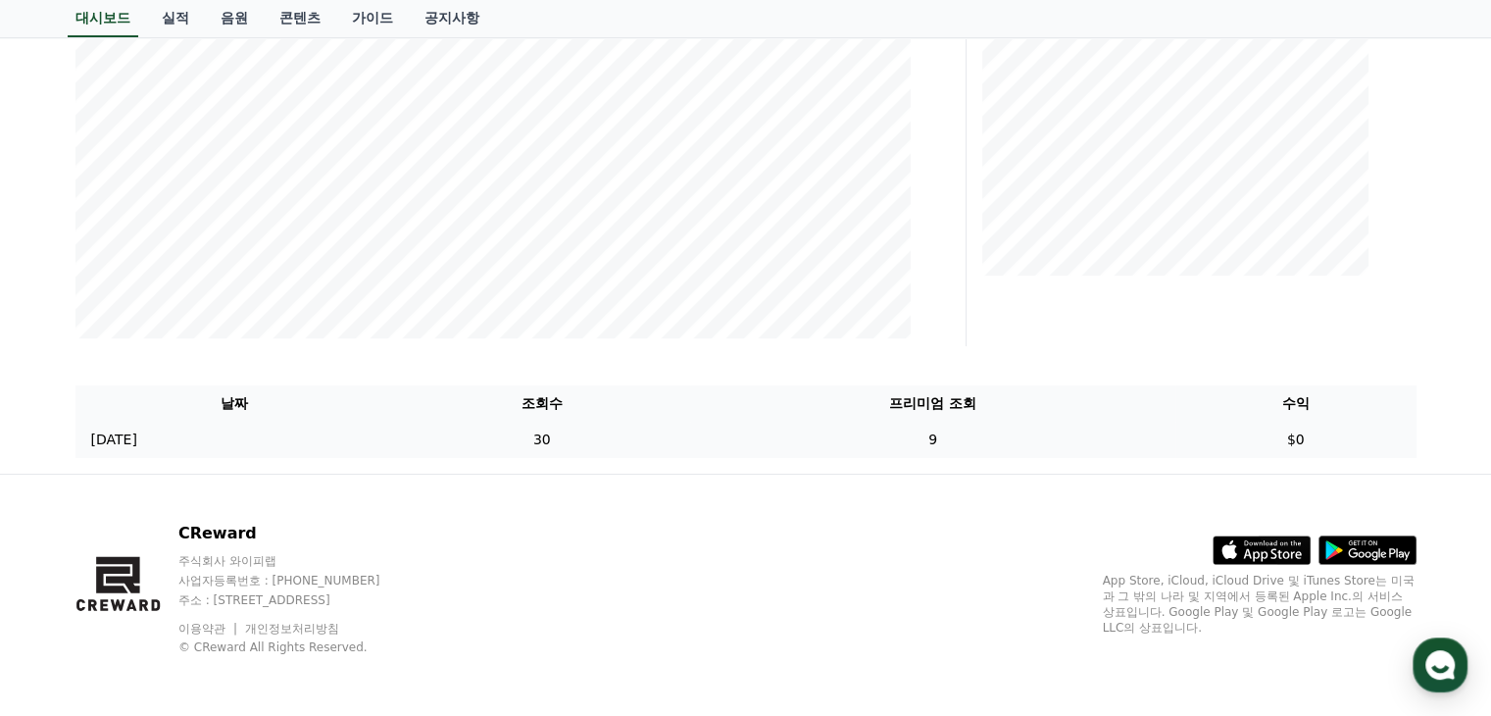
drag, startPoint x: 1271, startPoint y: 435, endPoint x: 1352, endPoint y: 431, distance: 81.5
click at [1352, 431] on td "$0" at bounding box center [1296, 440] width 241 height 36
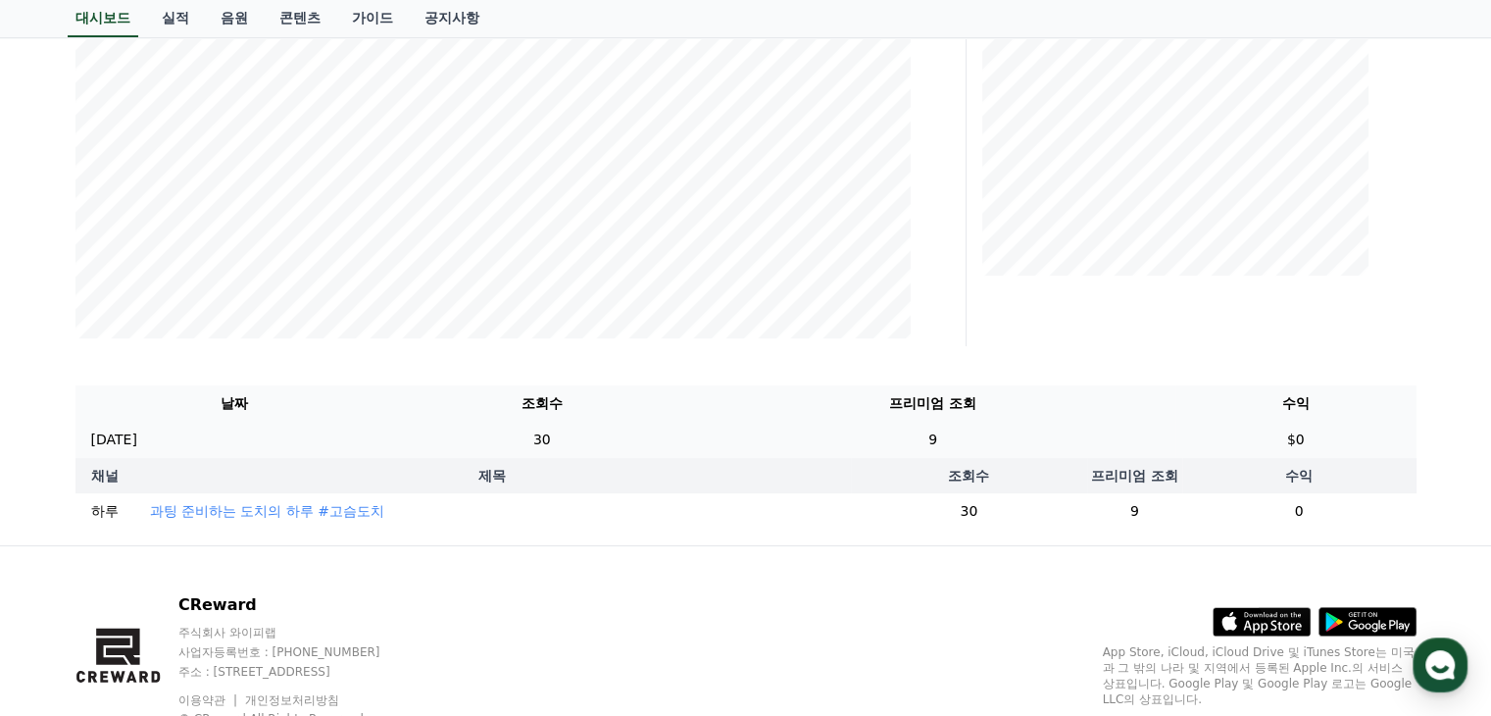
click at [1352, 431] on td "$0" at bounding box center [1296, 440] width 241 height 36
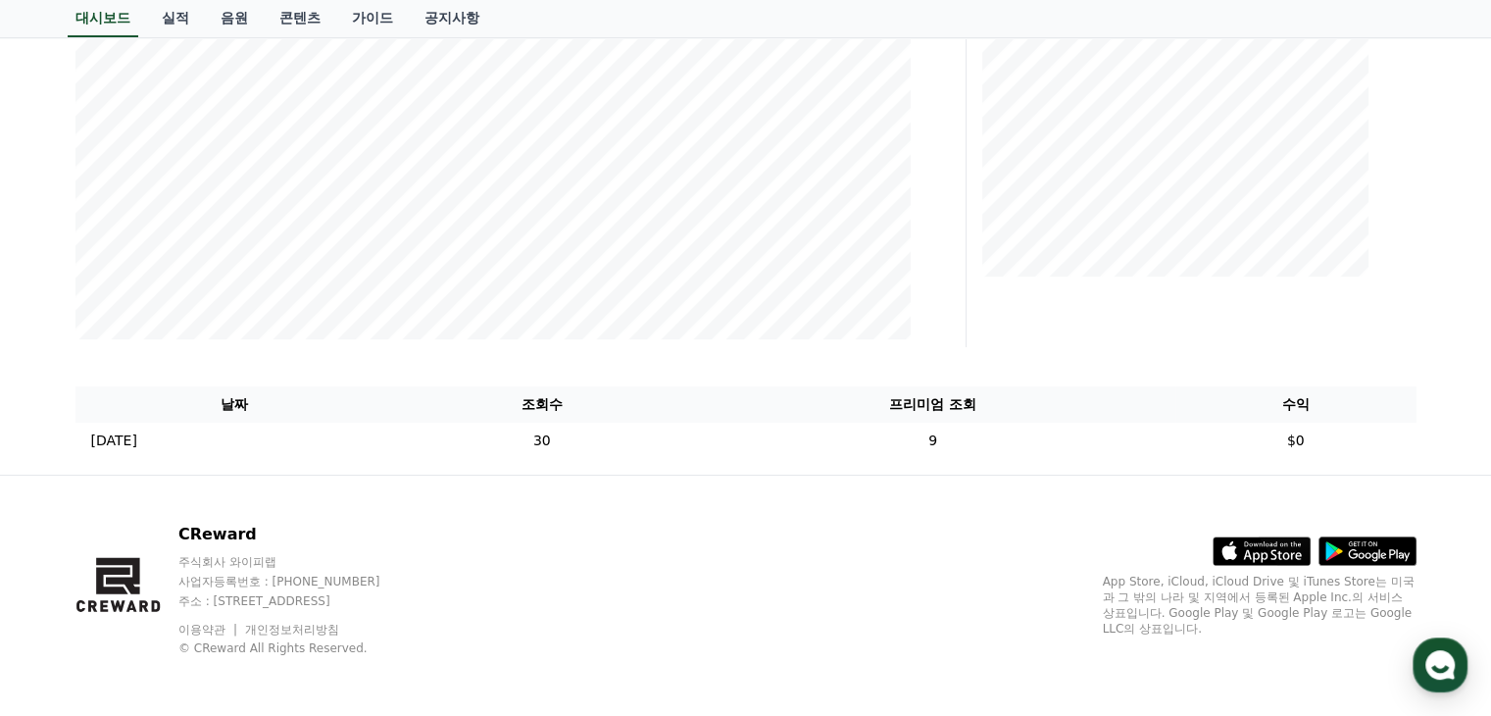
scroll to position [0, 0]
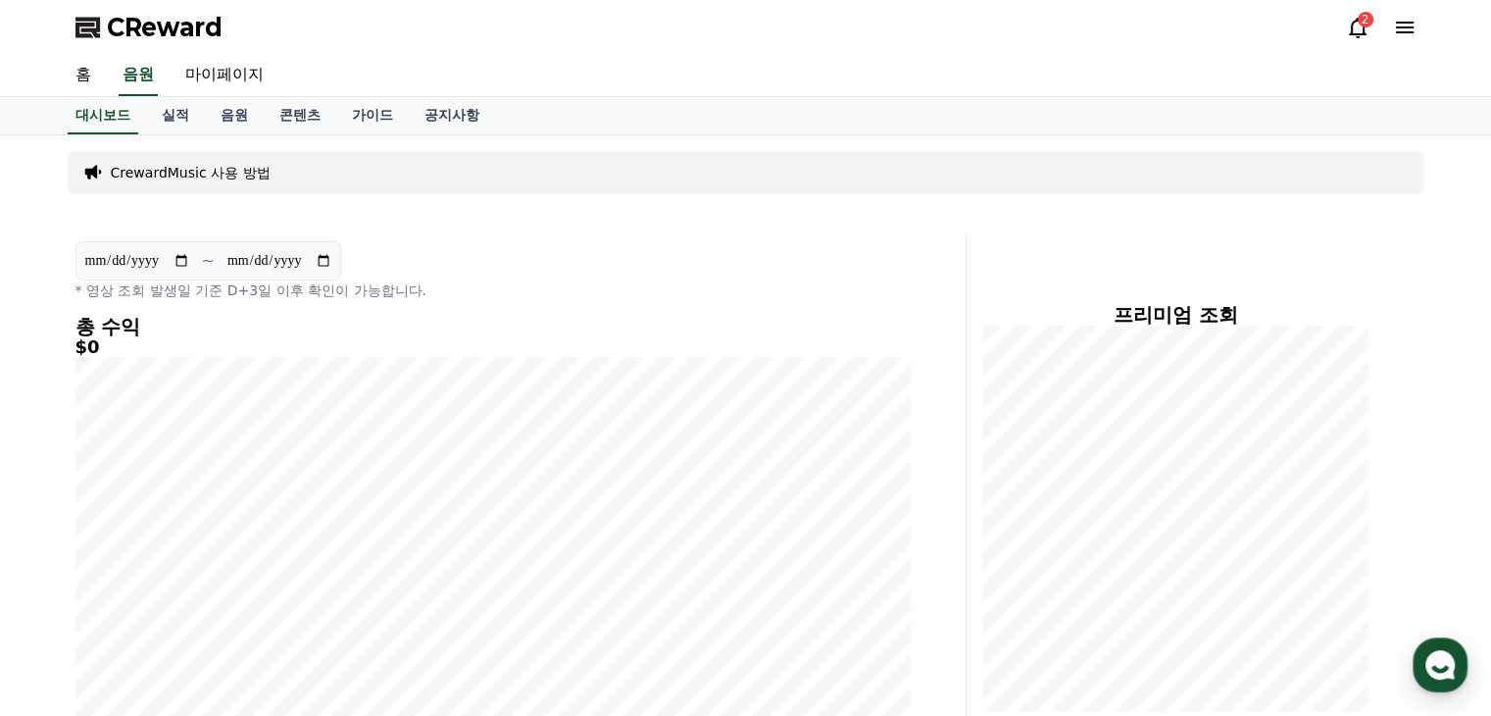
drag, startPoint x: 243, startPoint y: 22, endPoint x: 111, endPoint y: 22, distance: 132.4
click at [111, 22] on div "CReward 2" at bounding box center [746, 27] width 1373 height 55
copy span "CReward"
